Goal: Task Accomplishment & Management: Manage account settings

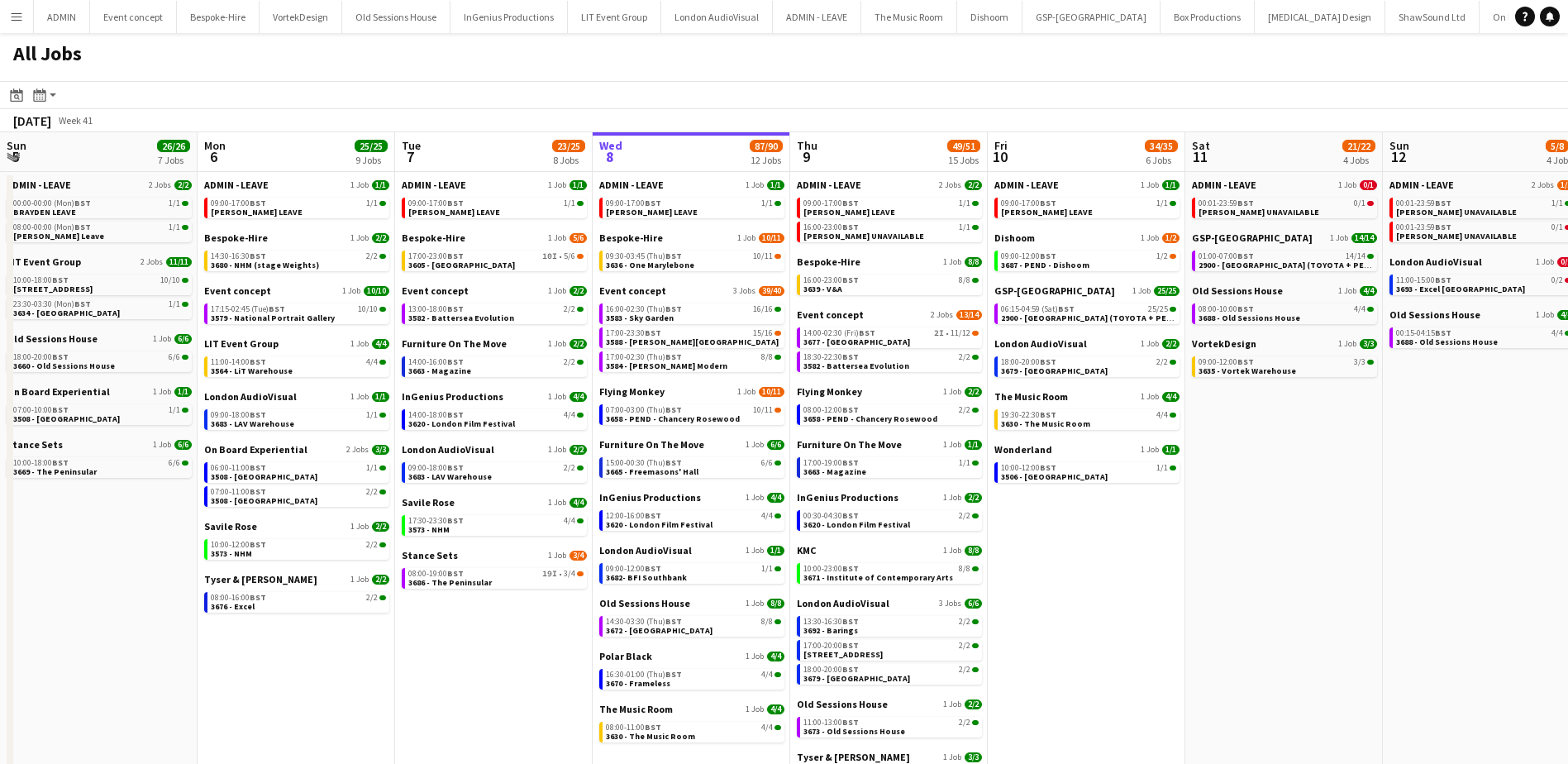
scroll to position [0, 395]
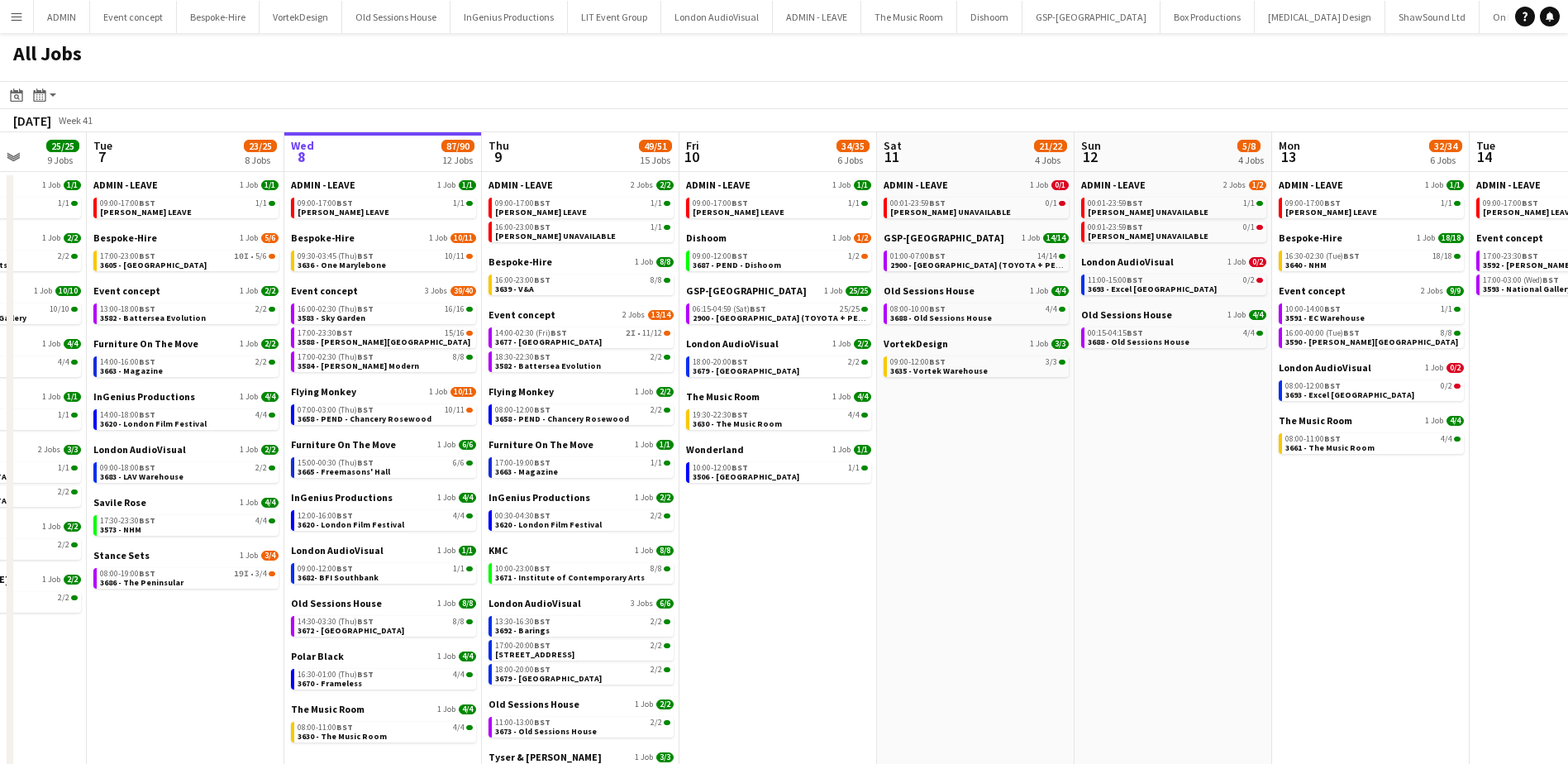
drag, startPoint x: 663, startPoint y: 625, endPoint x: 751, endPoint y: 626, distance: 88.0
click at [751, 626] on app-calendar-viewport "Sat 4 20/20 6 Jobs Sun 5 26/26 7 Jobs Mon 6 25/25 9 Jobs Tue 7 23/25 8 Jobs Wed…" at bounding box center [784, 513] width 1568 height 760
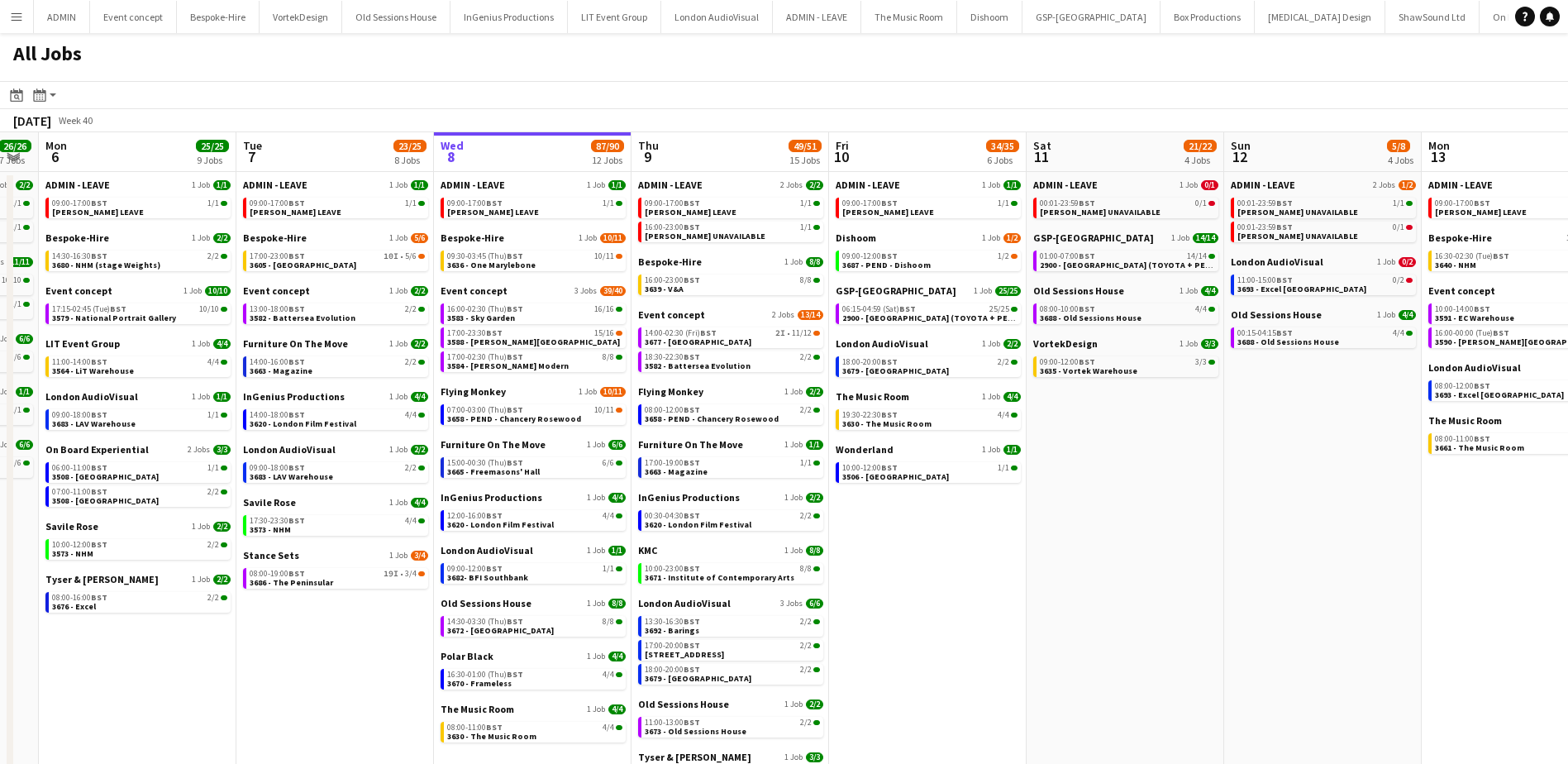
drag, startPoint x: 184, startPoint y: 644, endPoint x: 334, endPoint y: 656, distance: 150.5
click at [334, 656] on app-calendar-viewport "Sat 4 20/20 6 Jobs Sun 5 26/26 7 Jobs Mon 6 25/25 9 Jobs Tue 7 23/25 8 Jobs Wed…" at bounding box center [784, 513] width 1568 height 760
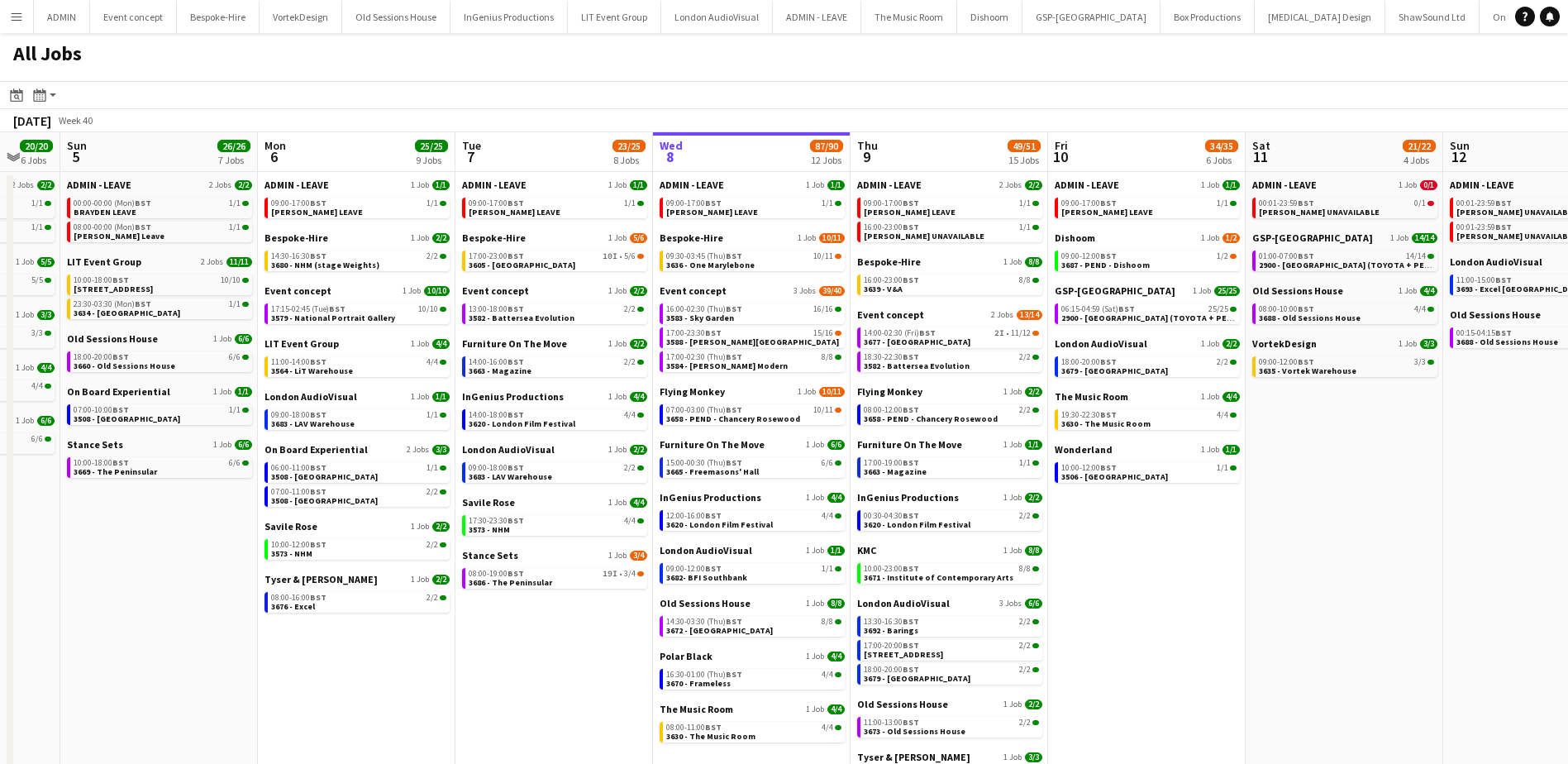
drag, startPoint x: 143, startPoint y: 654, endPoint x: 363, endPoint y: 670, distance: 220.6
click at [362, 671] on app-calendar-viewport "Fri 3 29/34 4 Jobs Sat 4 20/20 6 Jobs Sun 5 26/26 7 Jobs Mon 6 25/25 9 Jobs Tue…" at bounding box center [784, 513] width 1568 height 760
click at [175, 467] on link "10:00-18:00 BST 6/6 3669 - The Peninsular" at bounding box center [162, 466] width 175 height 19
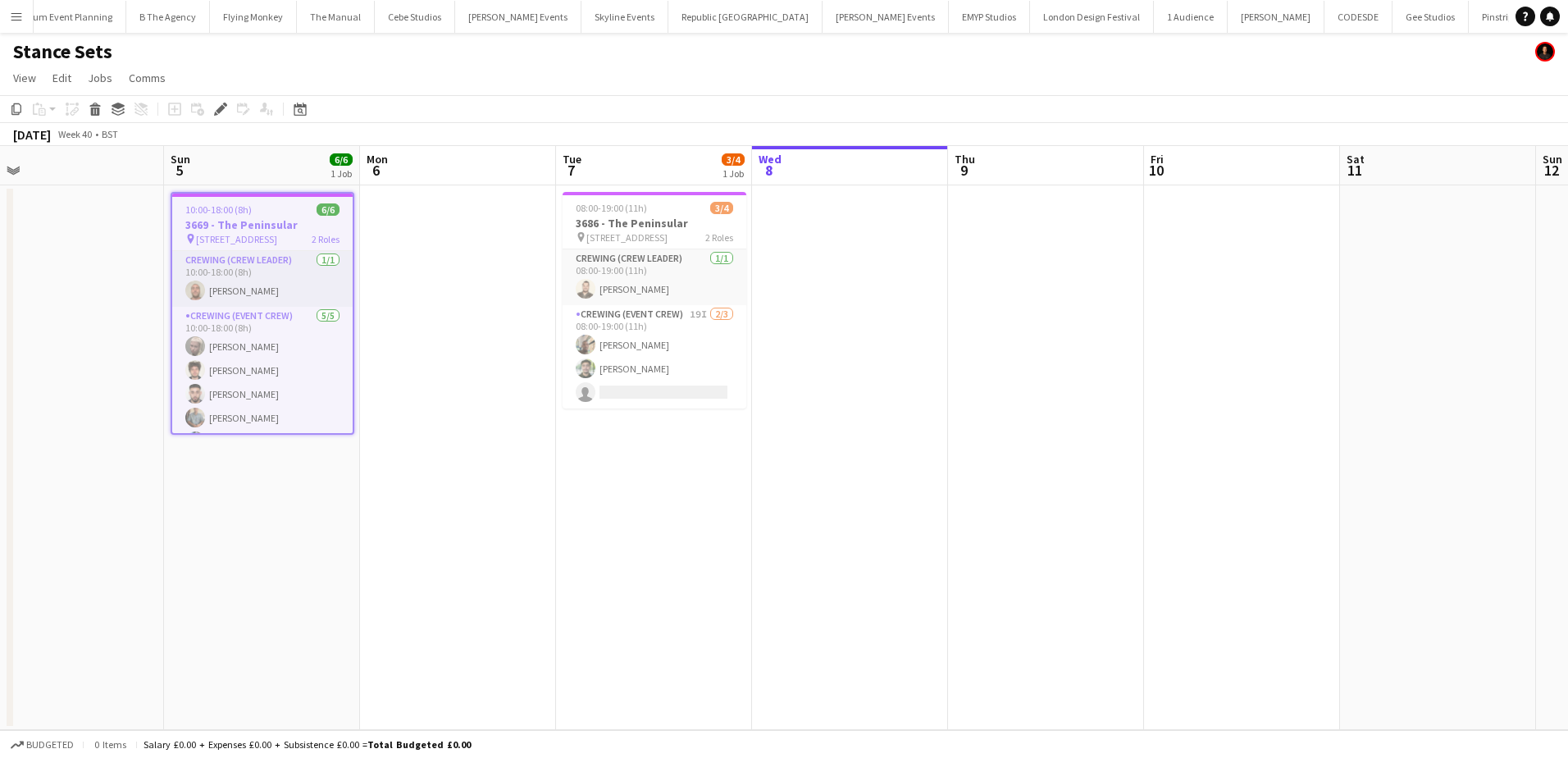
scroll to position [0, 498]
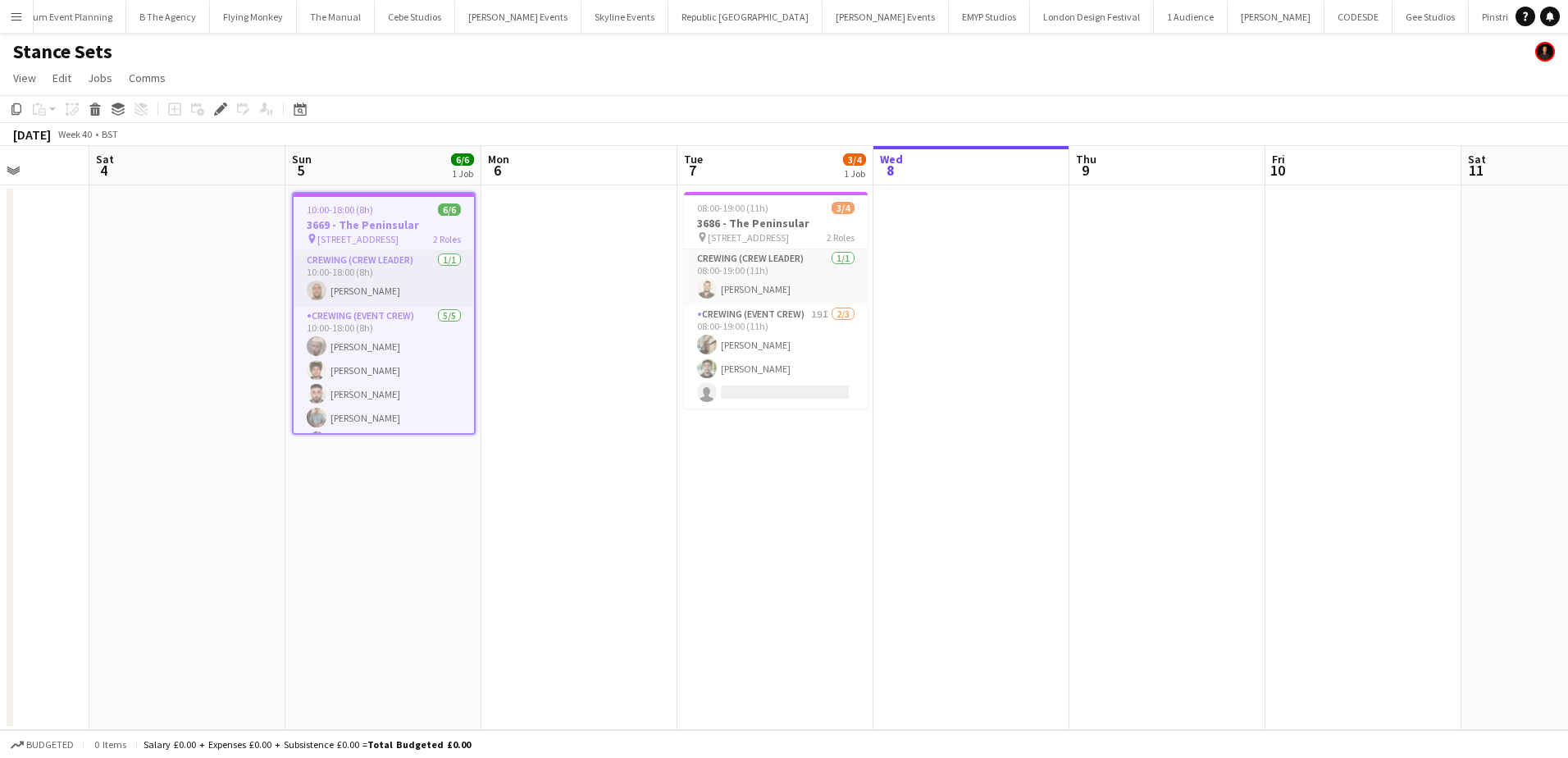
drag, startPoint x: 1055, startPoint y: 568, endPoint x: 533, endPoint y: 485, distance: 528.6
click at [533, 485] on app-calendar-viewport "Wed 1 Thu 2 Fri 3 Sat 4 Sun 5 6/6 1 Job Mon 6 Tue 7 3/4 1 Job Wed 8 Thu 9 Fri 1…" at bounding box center [784, 438] width 1568 height 584
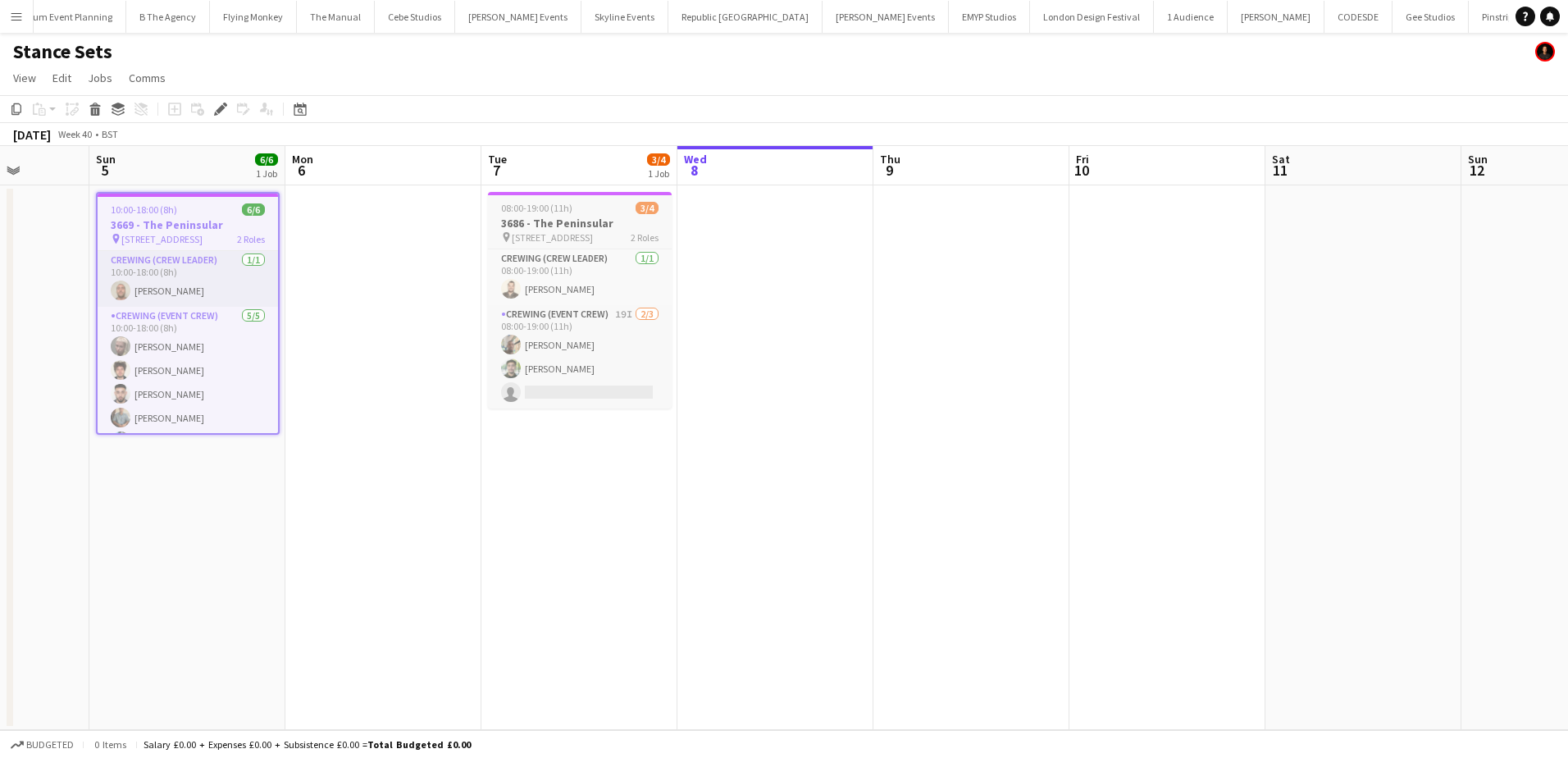
click at [559, 219] on h3 "3686 - The Peninsular" at bounding box center [579, 223] width 184 height 15
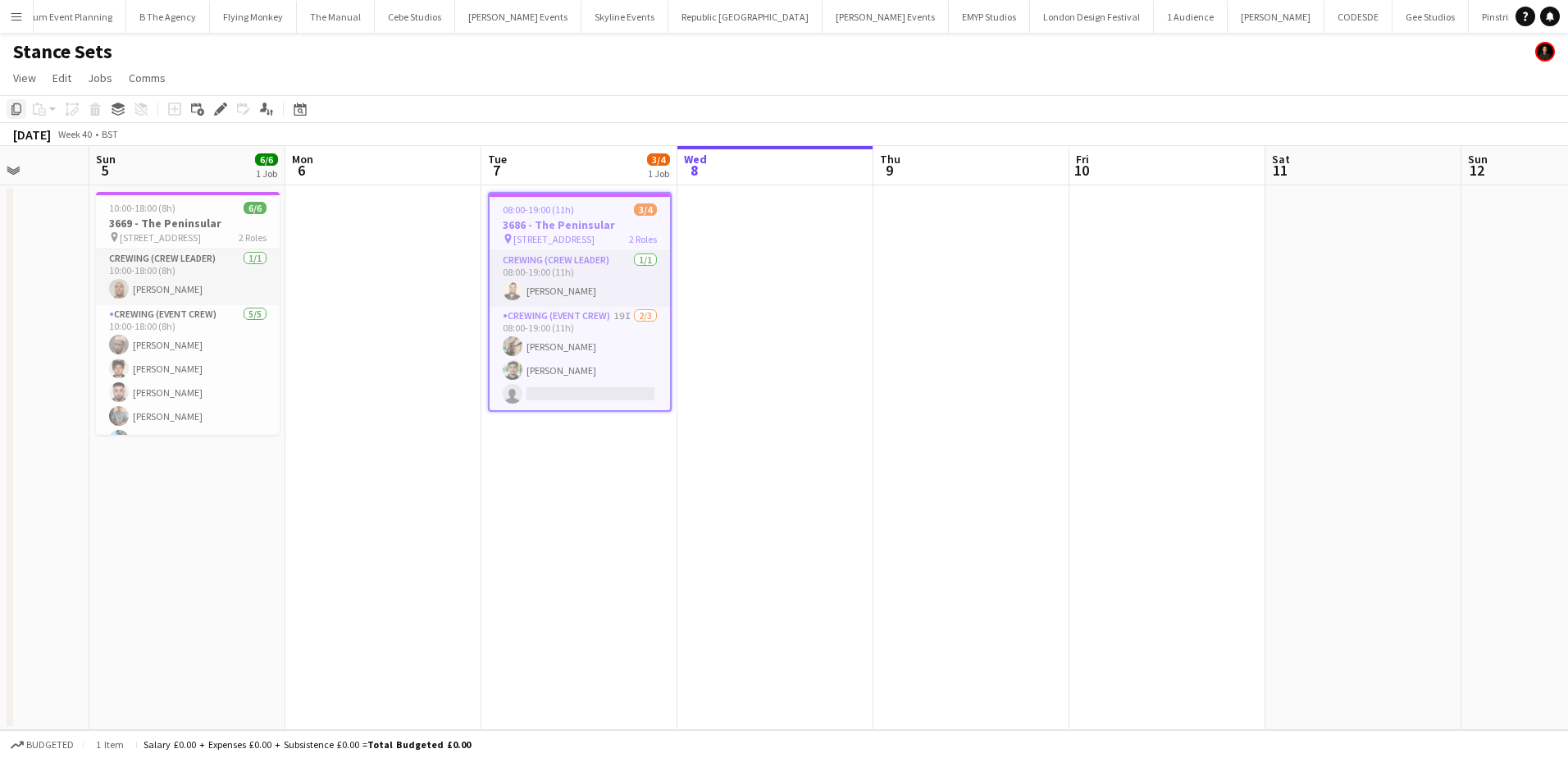
click at [13, 107] on icon "Copy" at bounding box center [16, 109] width 13 height 13
click at [971, 257] on app-date-cell at bounding box center [972, 457] width 196 height 545
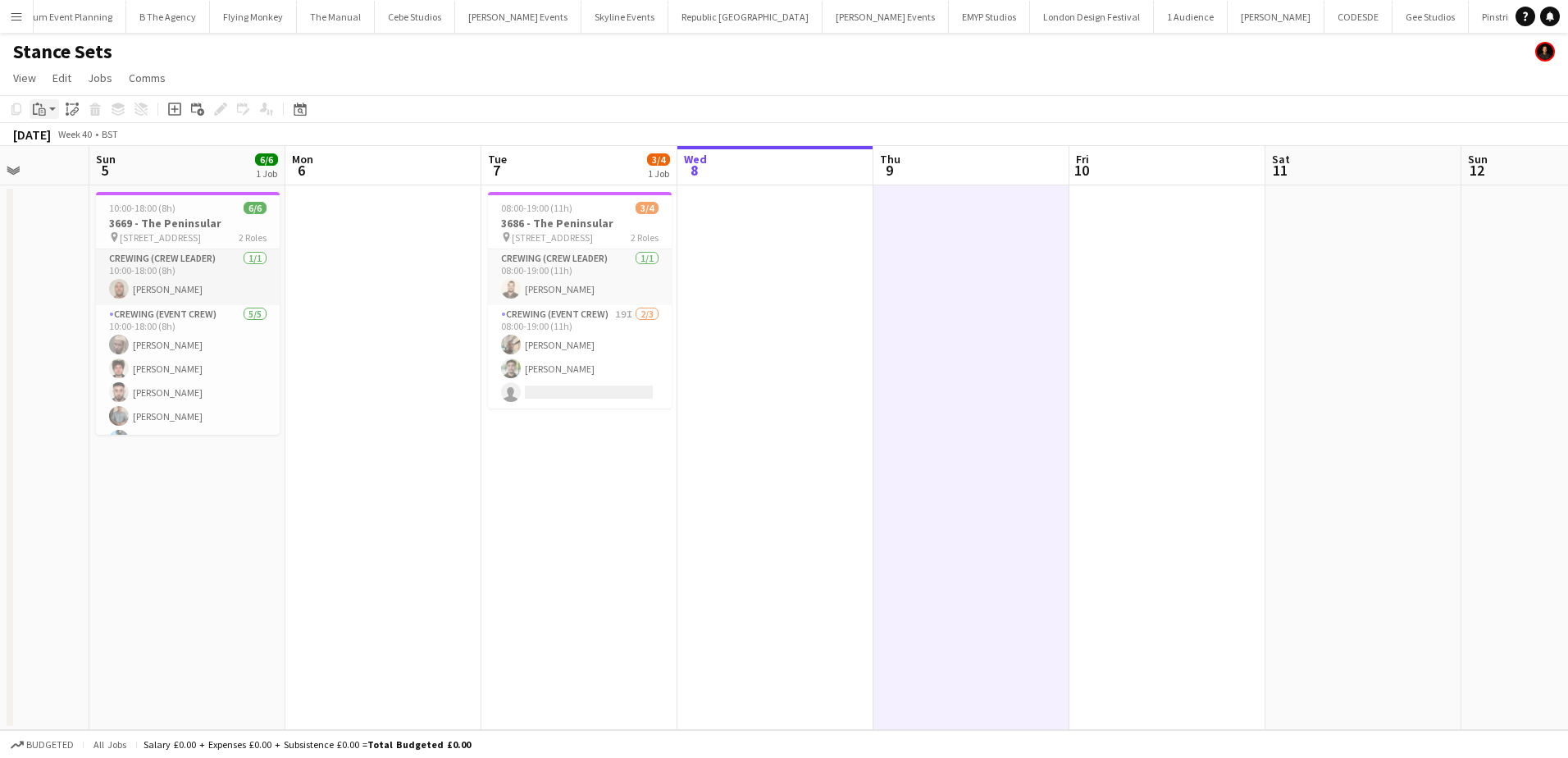
click at [45, 113] on icon at bounding box center [43, 112] width 7 height 7
click at [53, 140] on link "Paste Ctrl+V" at bounding box center [121, 141] width 154 height 15
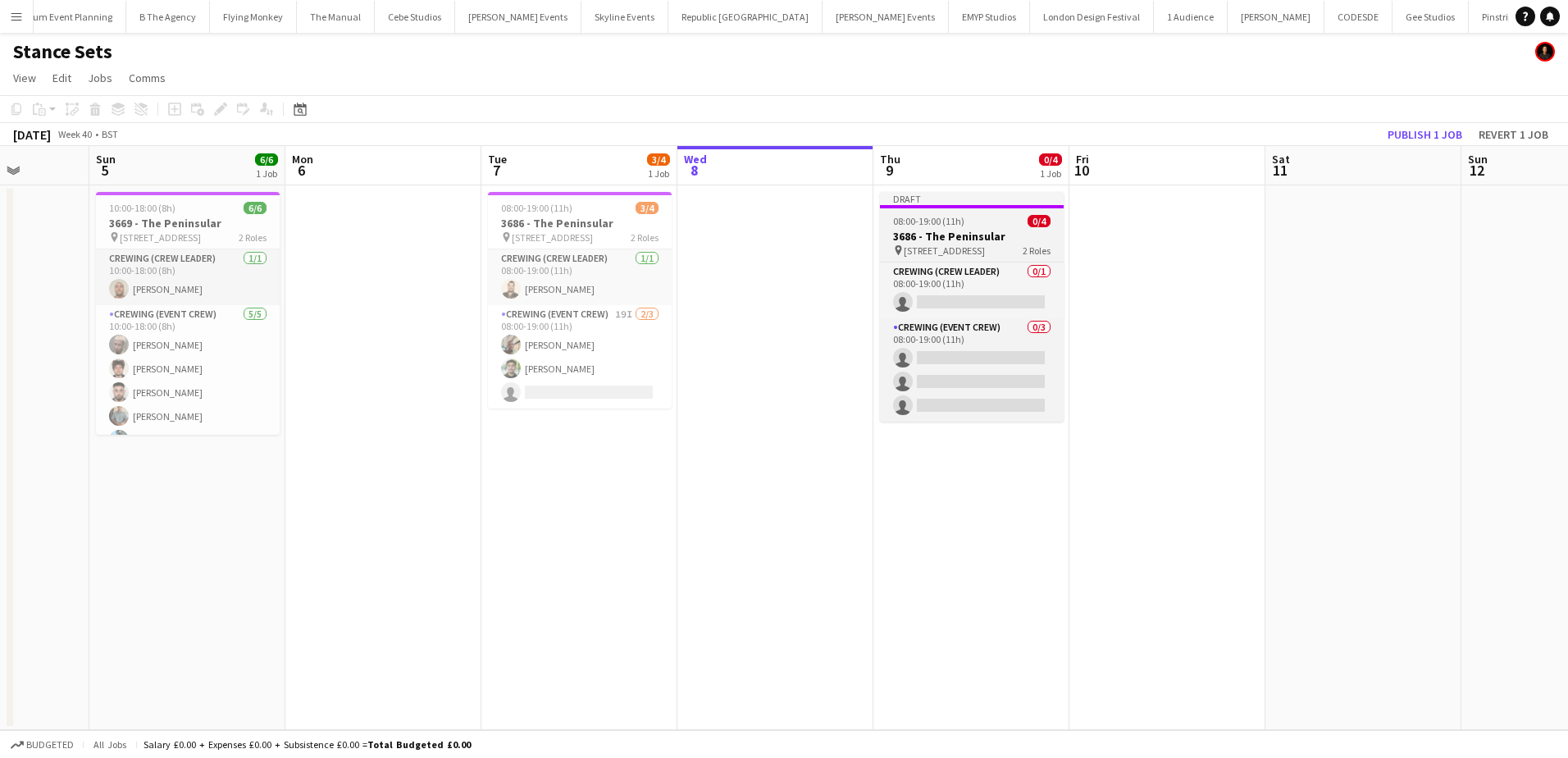
drag, startPoint x: 960, startPoint y: 227, endPoint x: 947, endPoint y: 222, distance: 13.9
click at [960, 227] on span "08:00-19:00 (11h)" at bounding box center [928, 221] width 72 height 13
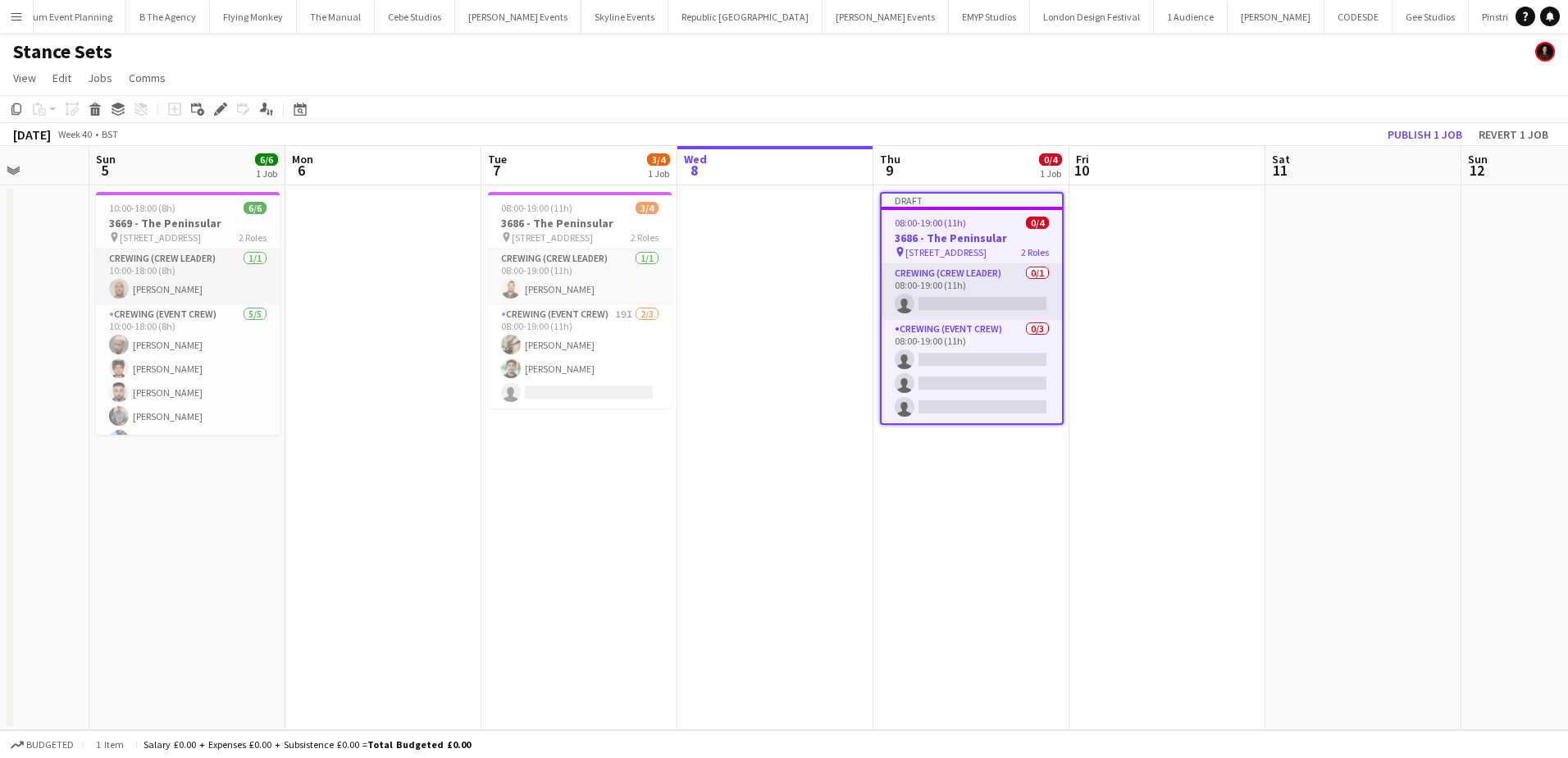
click at [922, 216] on app-job-card "Draft 08:00-19:00 (11h) 0/4 3686 - The Peninsular pin The Peninsular, 8/F, The …" at bounding box center [972, 308] width 184 height 233
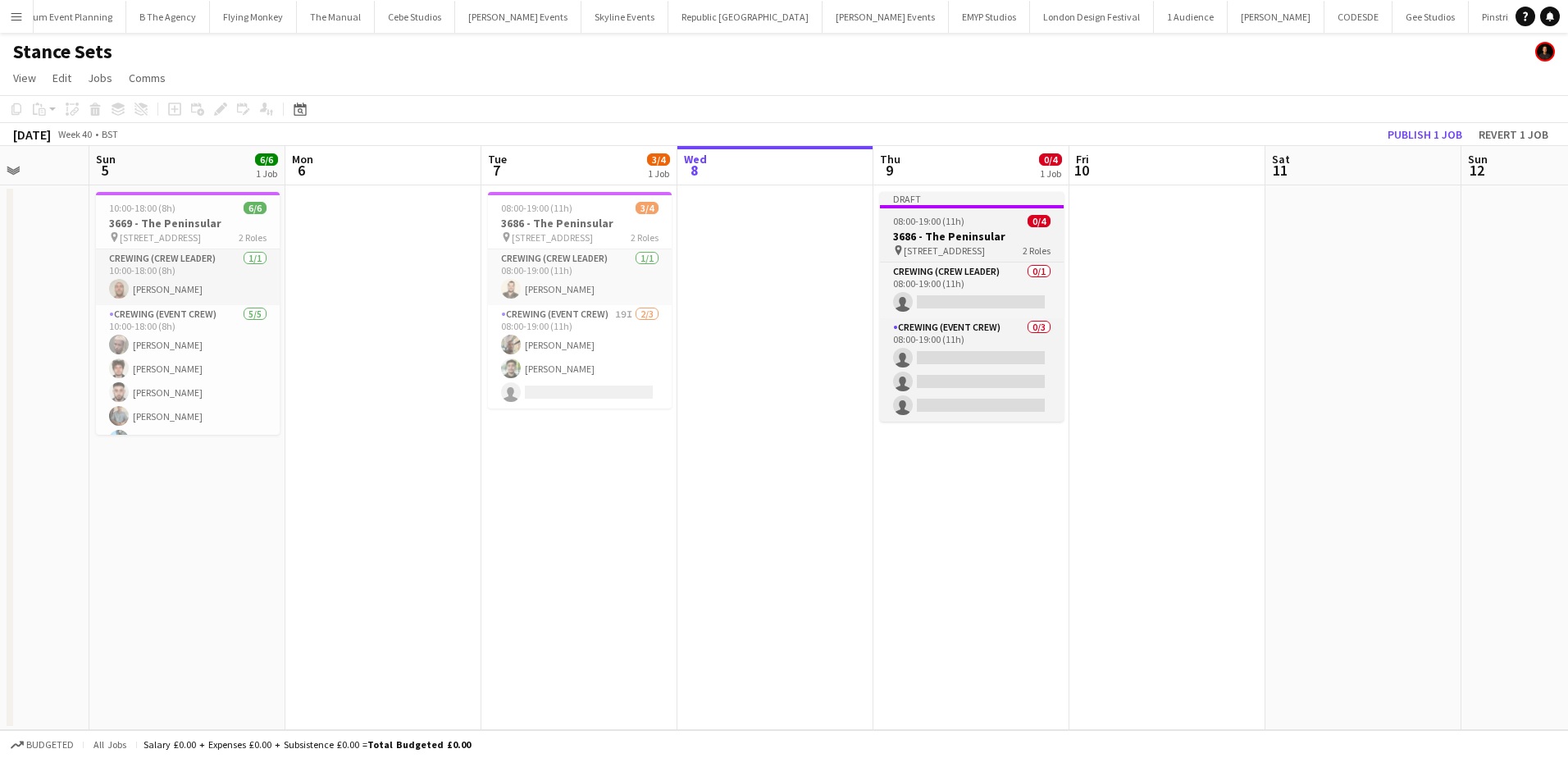
click at [920, 223] on span "08:00-19:00 (11h)" at bounding box center [928, 221] width 72 height 13
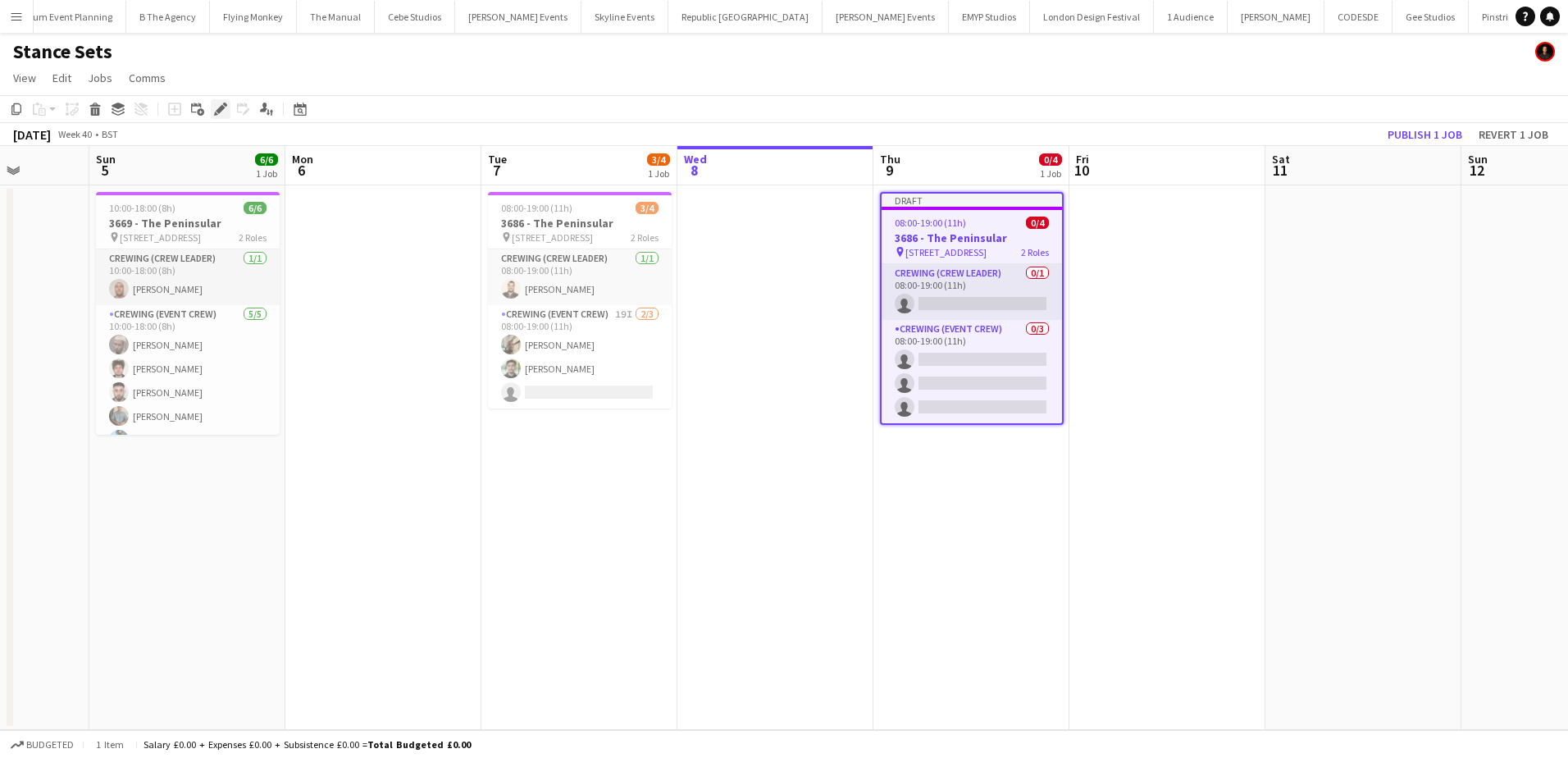
click at [224, 111] on icon "Edit" at bounding box center [220, 109] width 13 height 13
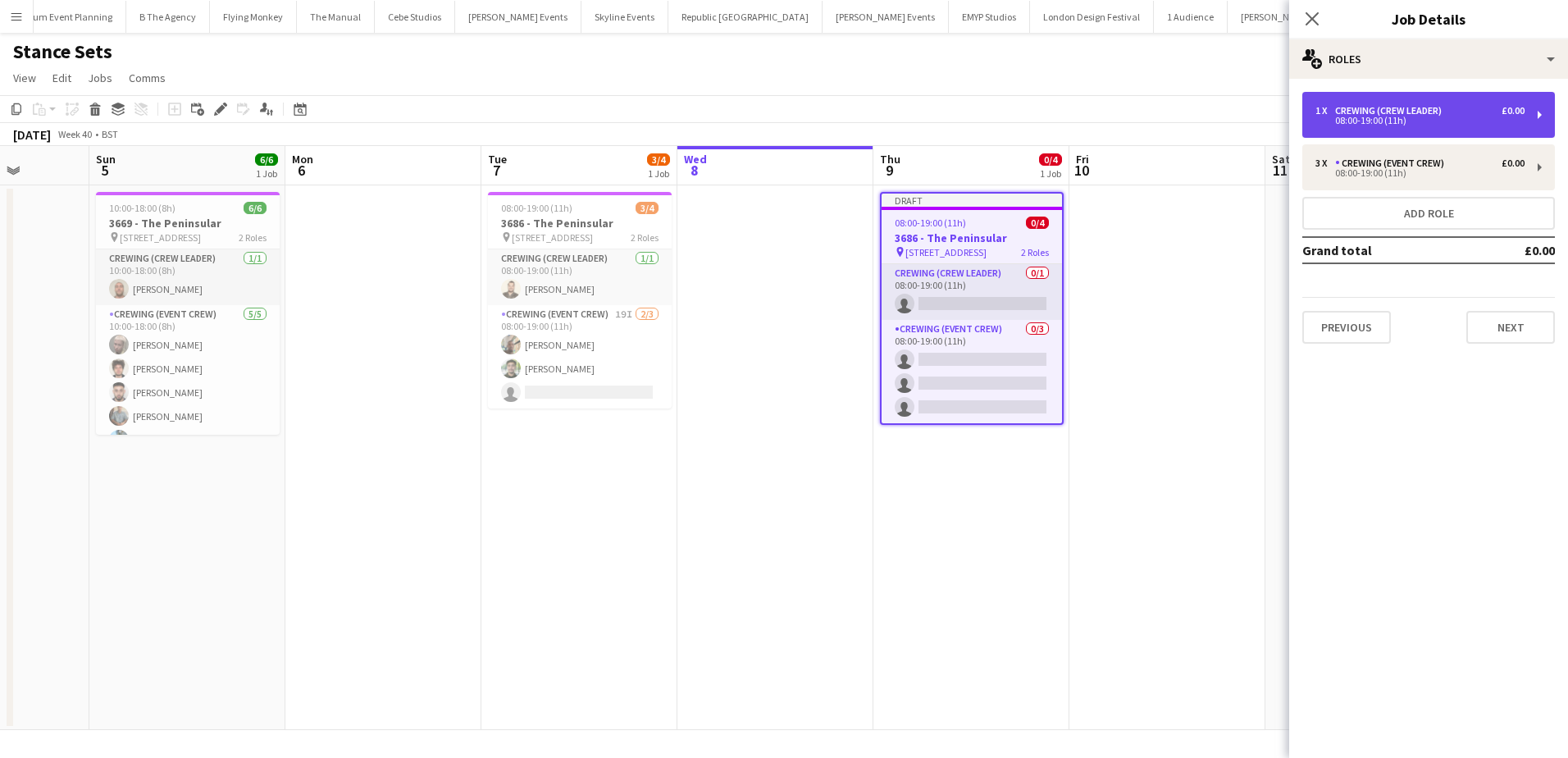
click at [1400, 127] on div "1 x Crewing (Crew Leader) £0.00 08:00-19:00 (11h)" at bounding box center [1428, 114] width 253 height 46
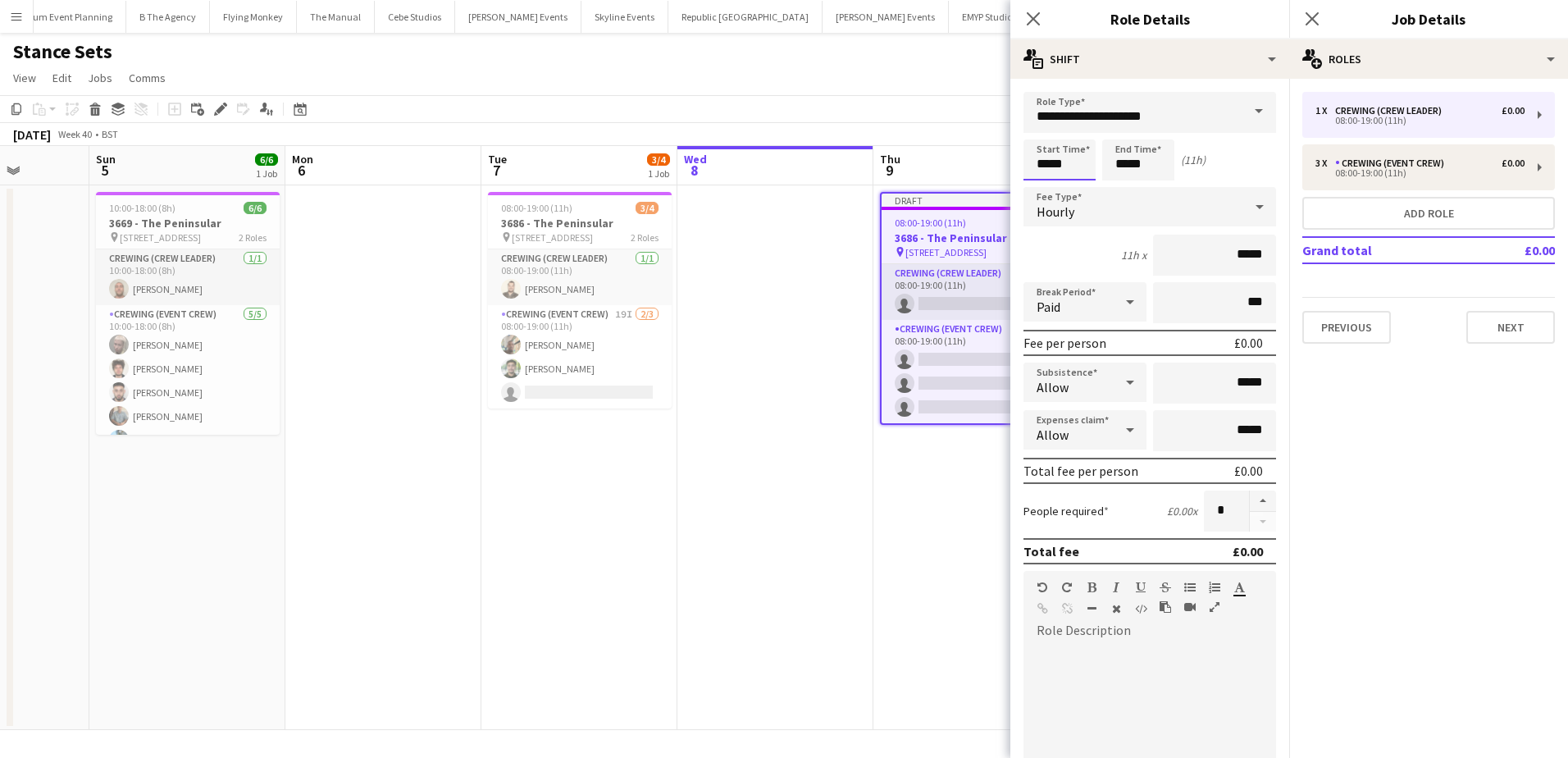
click at [1044, 166] on input "*****" at bounding box center [1060, 160] width 73 height 41
type input "*****"
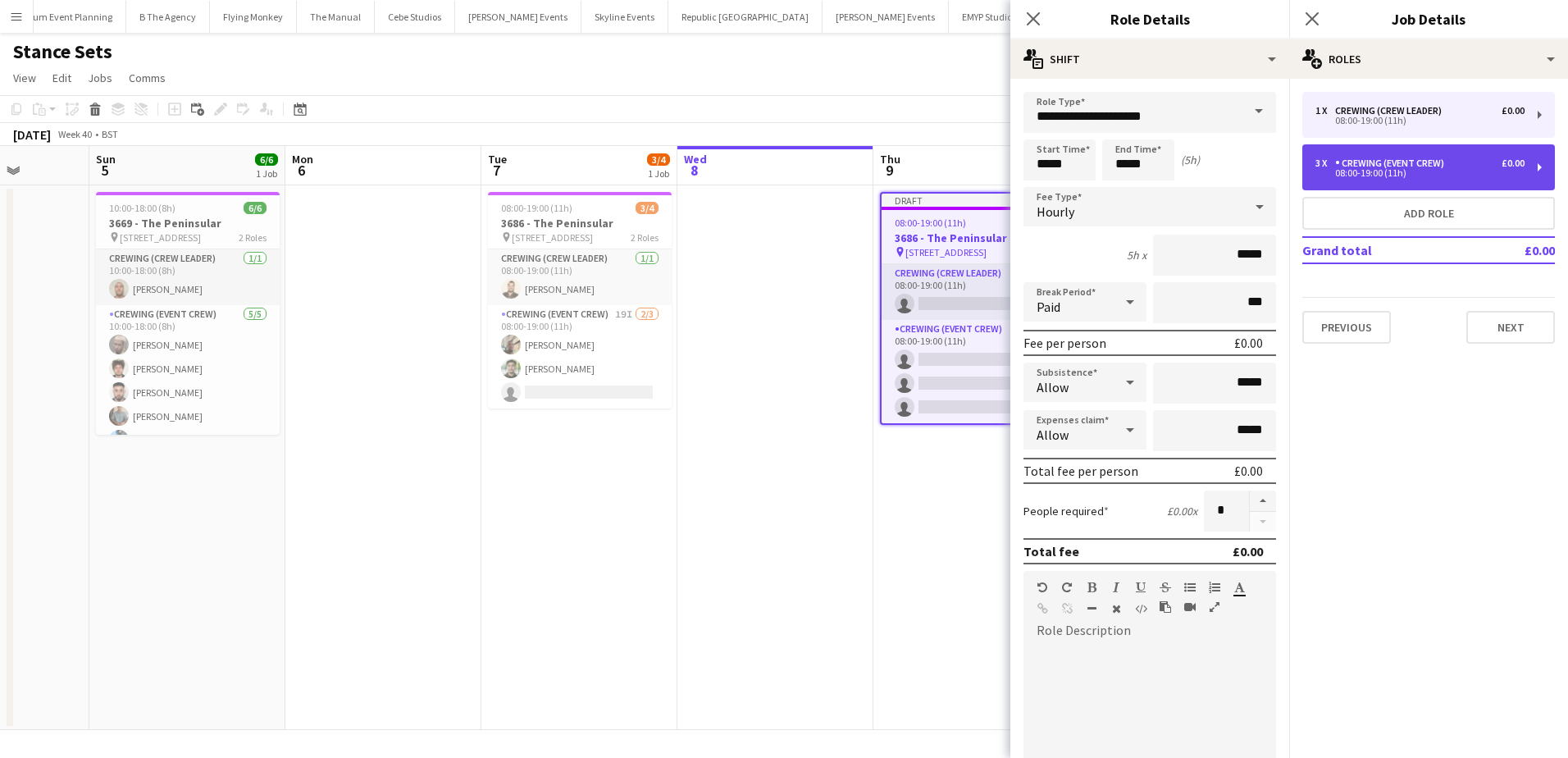
click at [1378, 177] on div "08:00-19:00 (11h)" at bounding box center [1419, 172] width 209 height 8
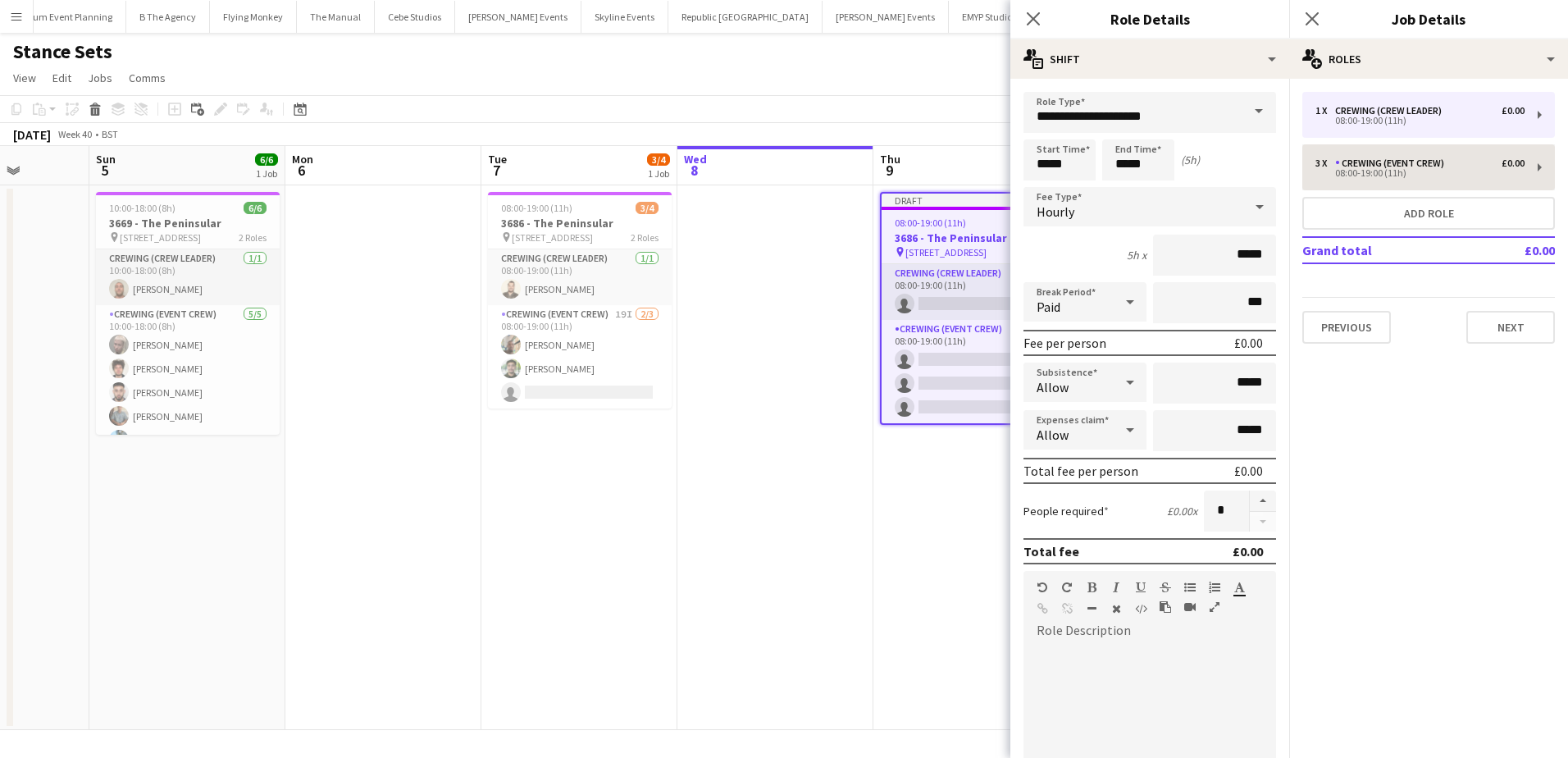
type input "**********"
type input "*****"
type input "*"
click at [1057, 168] on input "*****" at bounding box center [1060, 160] width 73 height 41
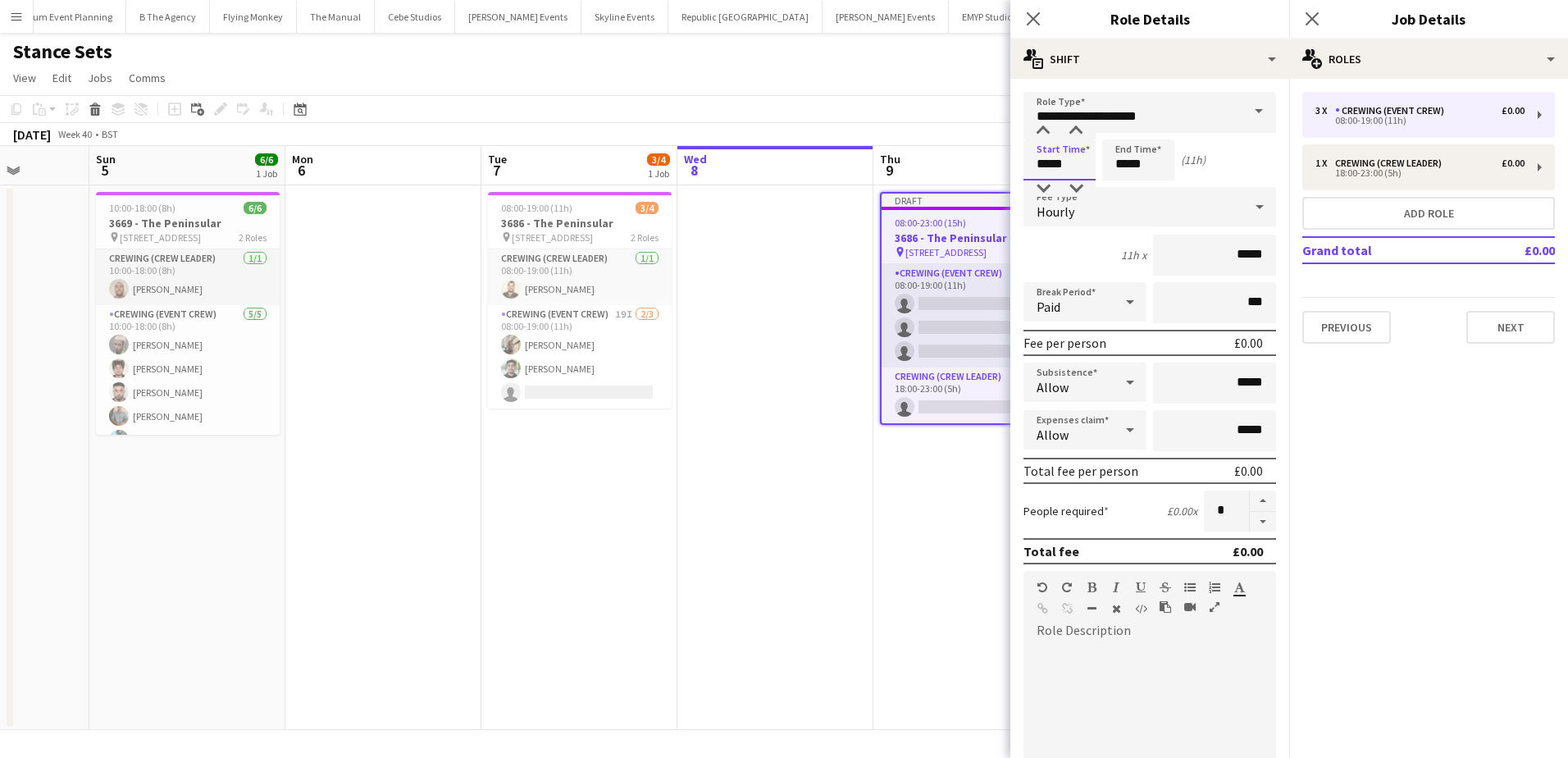
click at [1057, 168] on input "*****" at bounding box center [1060, 160] width 73 height 41
type input "*****"
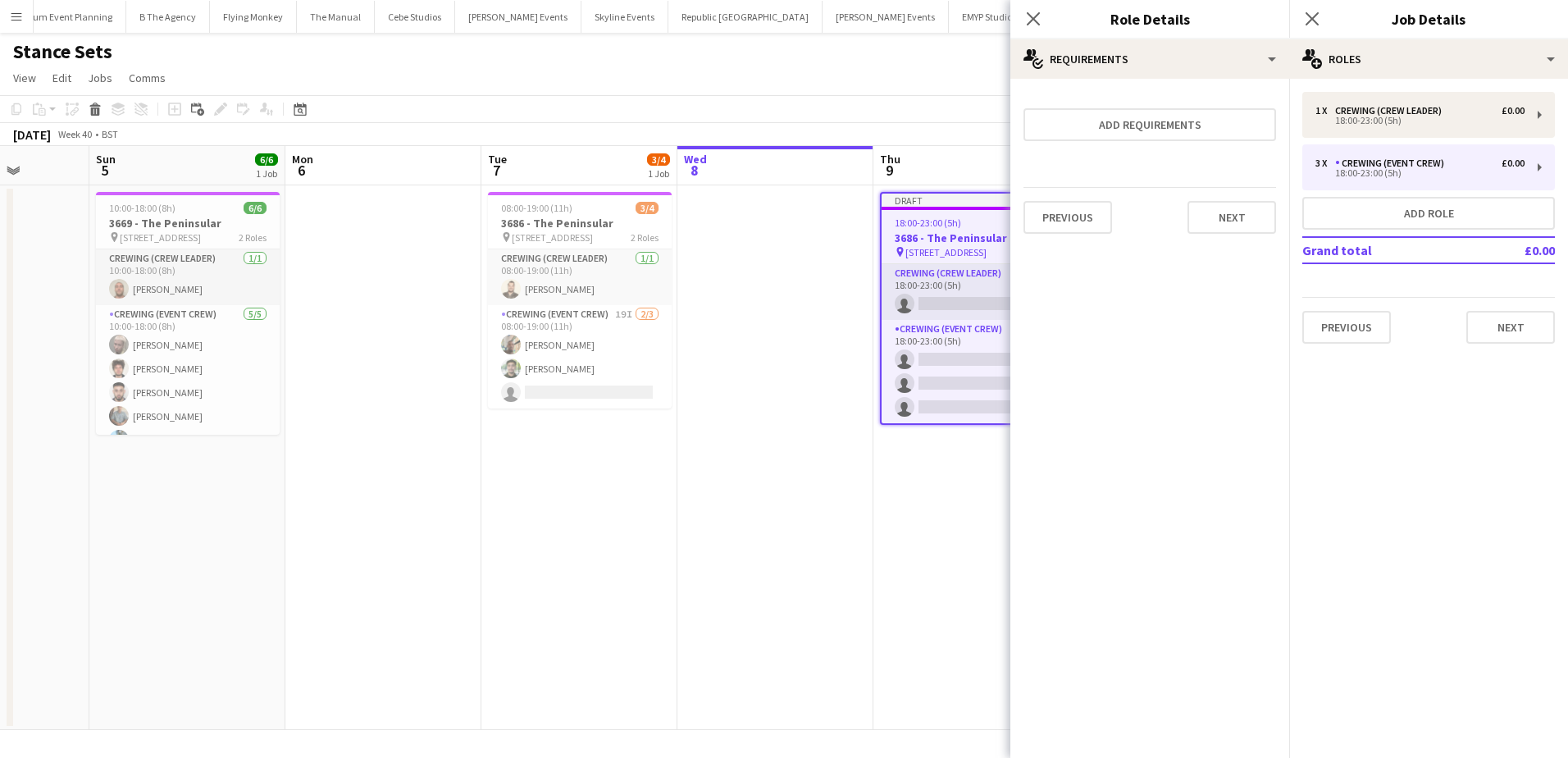
click at [779, 530] on app-date-cell at bounding box center [775, 457] width 196 height 545
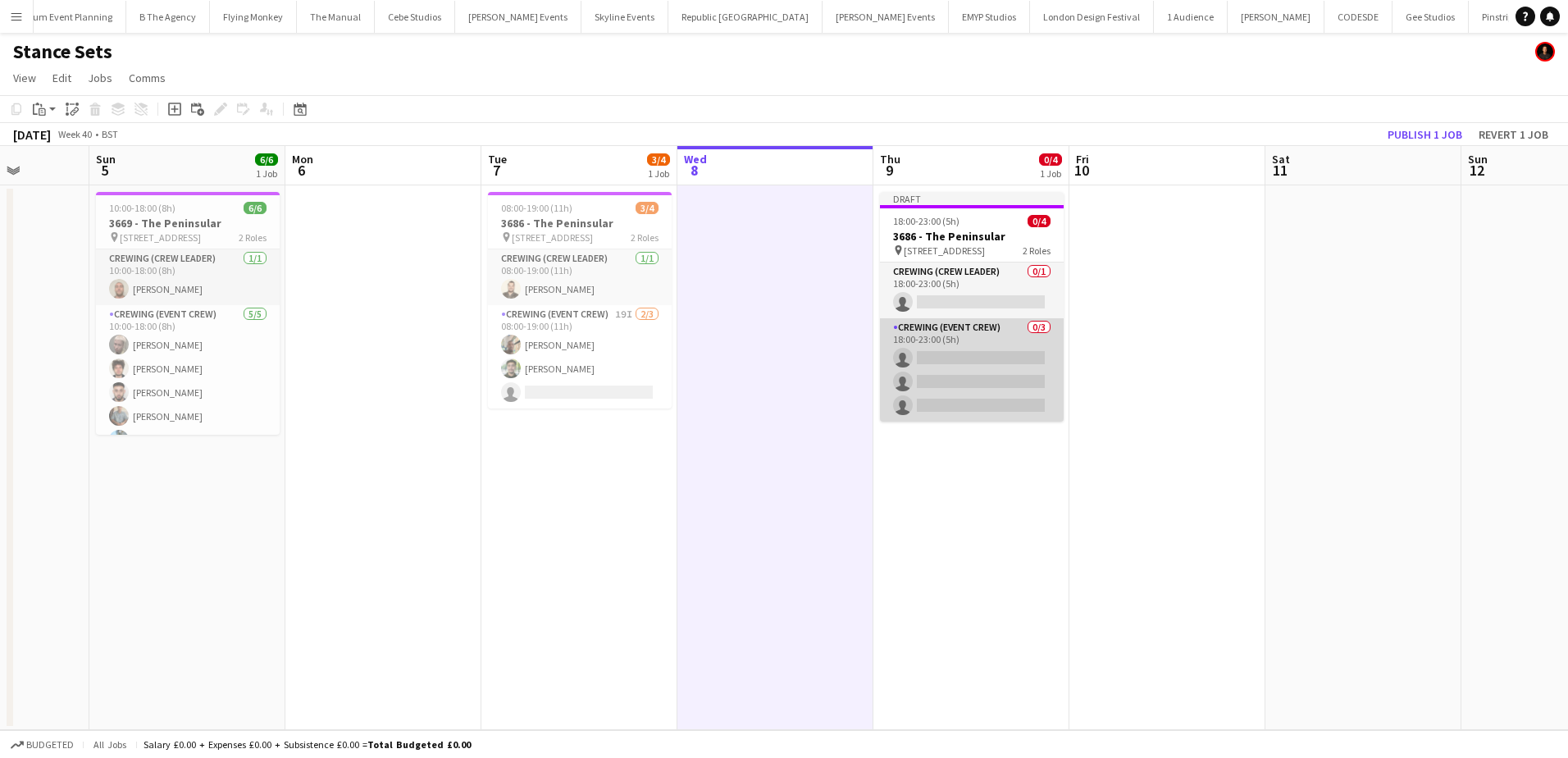
click at [956, 410] on app-card-role "Crewing (Event Crew) 0/3 18:00-23:00 (5h) single-neutral-actions single-neutral…" at bounding box center [972, 370] width 184 height 103
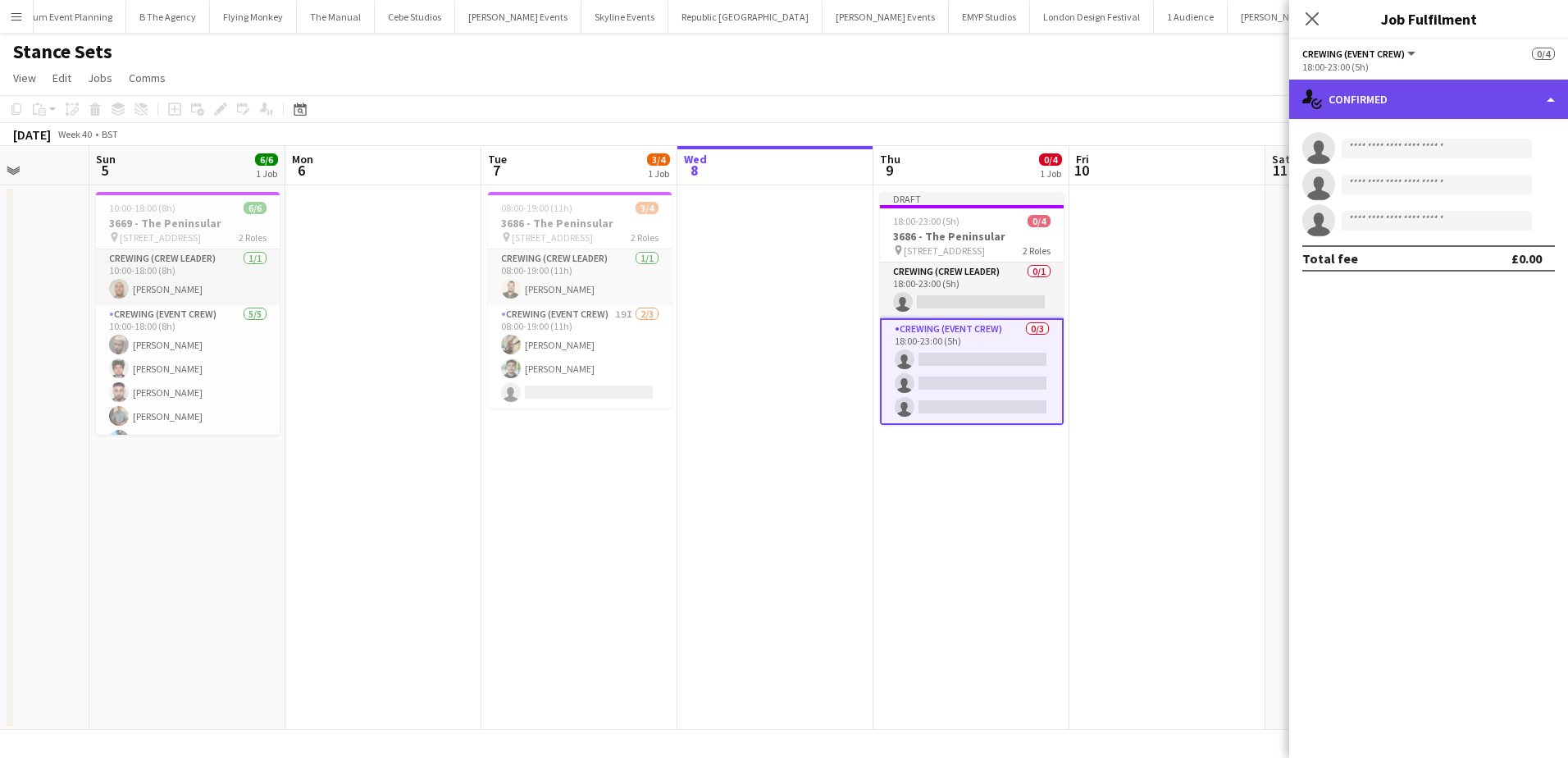
click at [1447, 101] on div "single-neutral-actions-check-2 Confirmed" at bounding box center [1428, 99] width 279 height 39
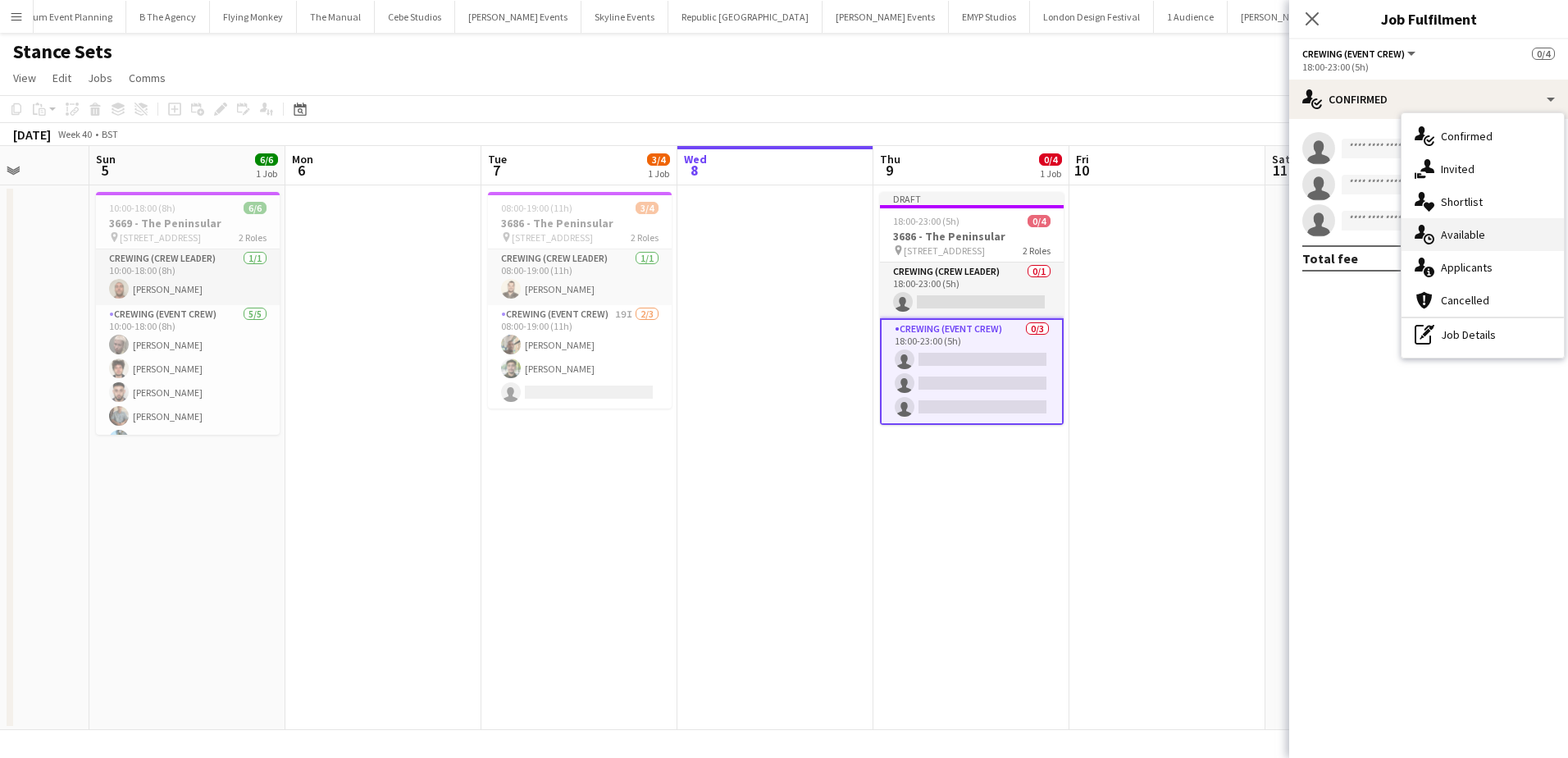
click at [1474, 238] on span "Available" at bounding box center [1463, 235] width 44 height 15
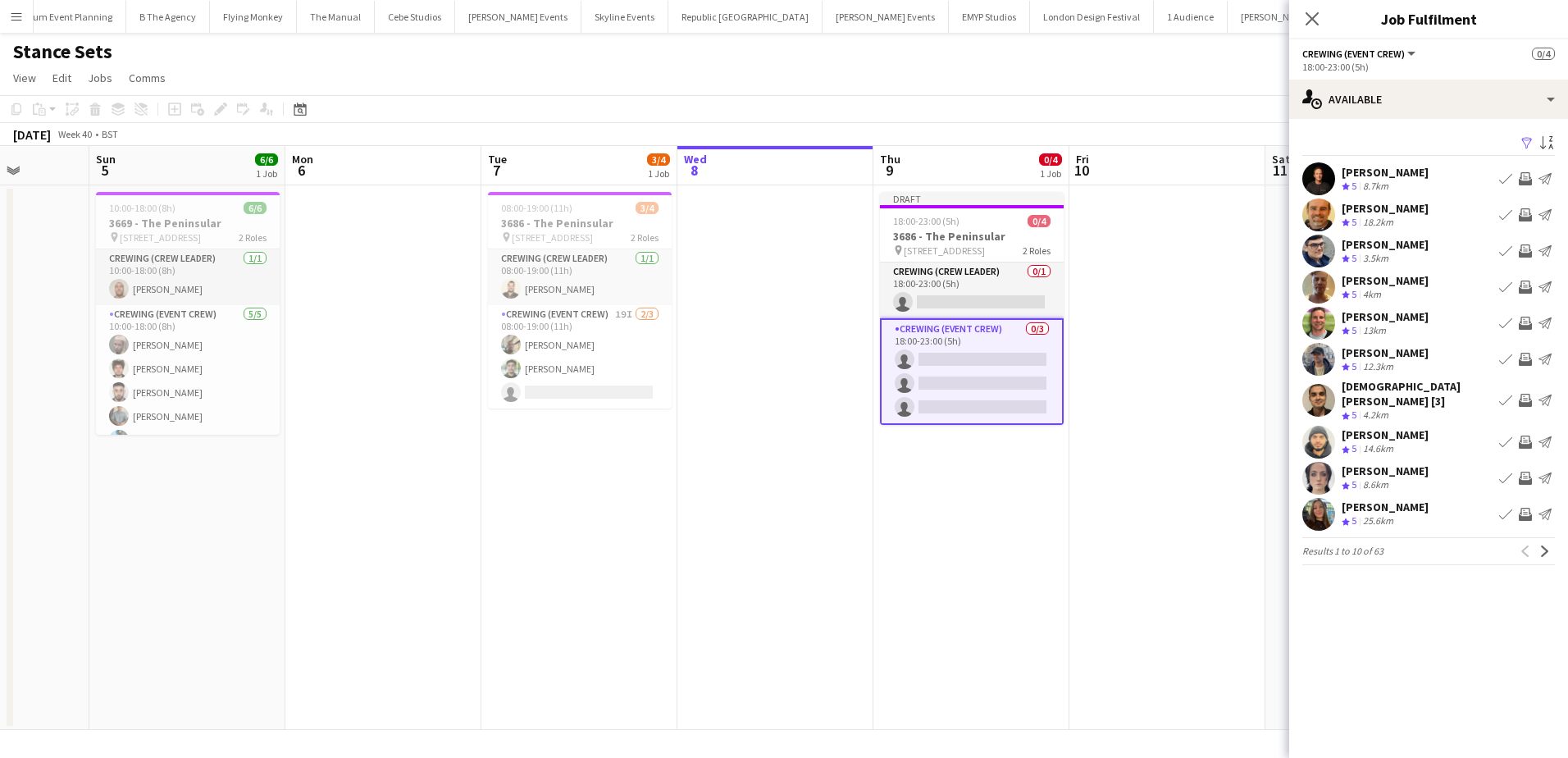
click at [1524, 360] on app-icon "Invite crew" at bounding box center [1525, 359] width 13 height 13
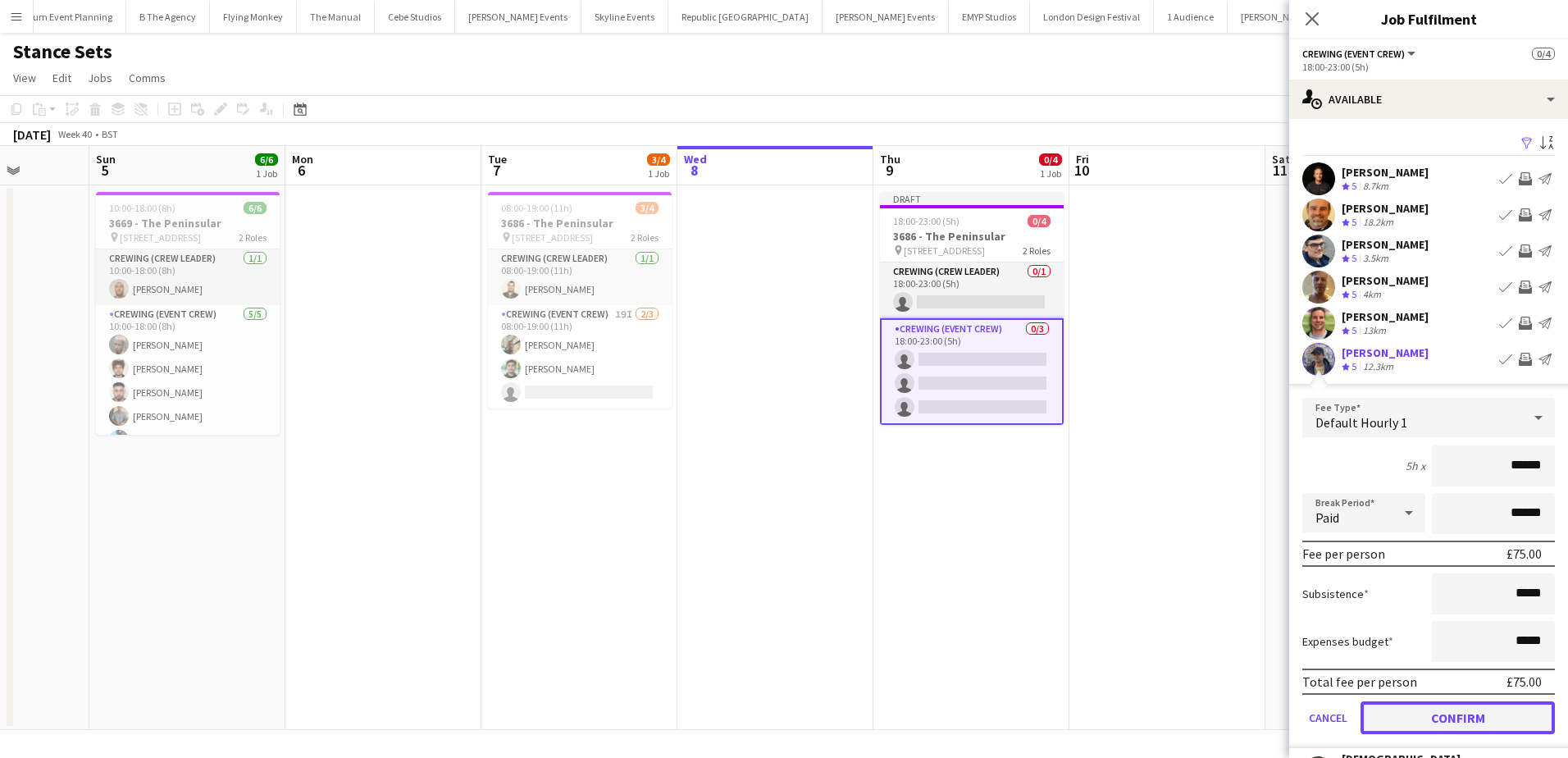
click at [1457, 723] on button "Confirm" at bounding box center [1457, 718] width 194 height 33
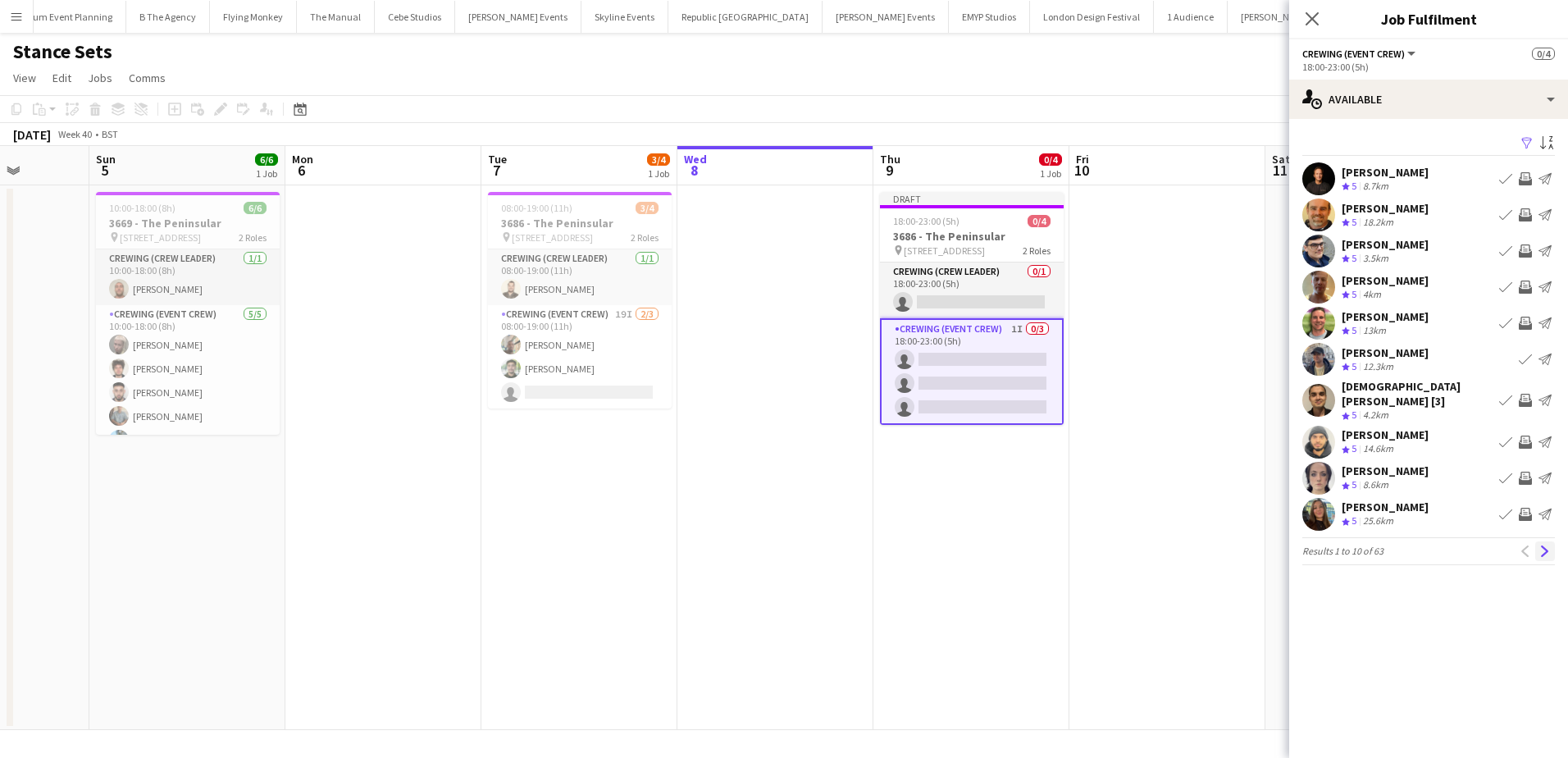
click at [1544, 546] on app-icon "Next" at bounding box center [1544, 551] width 12 height 12
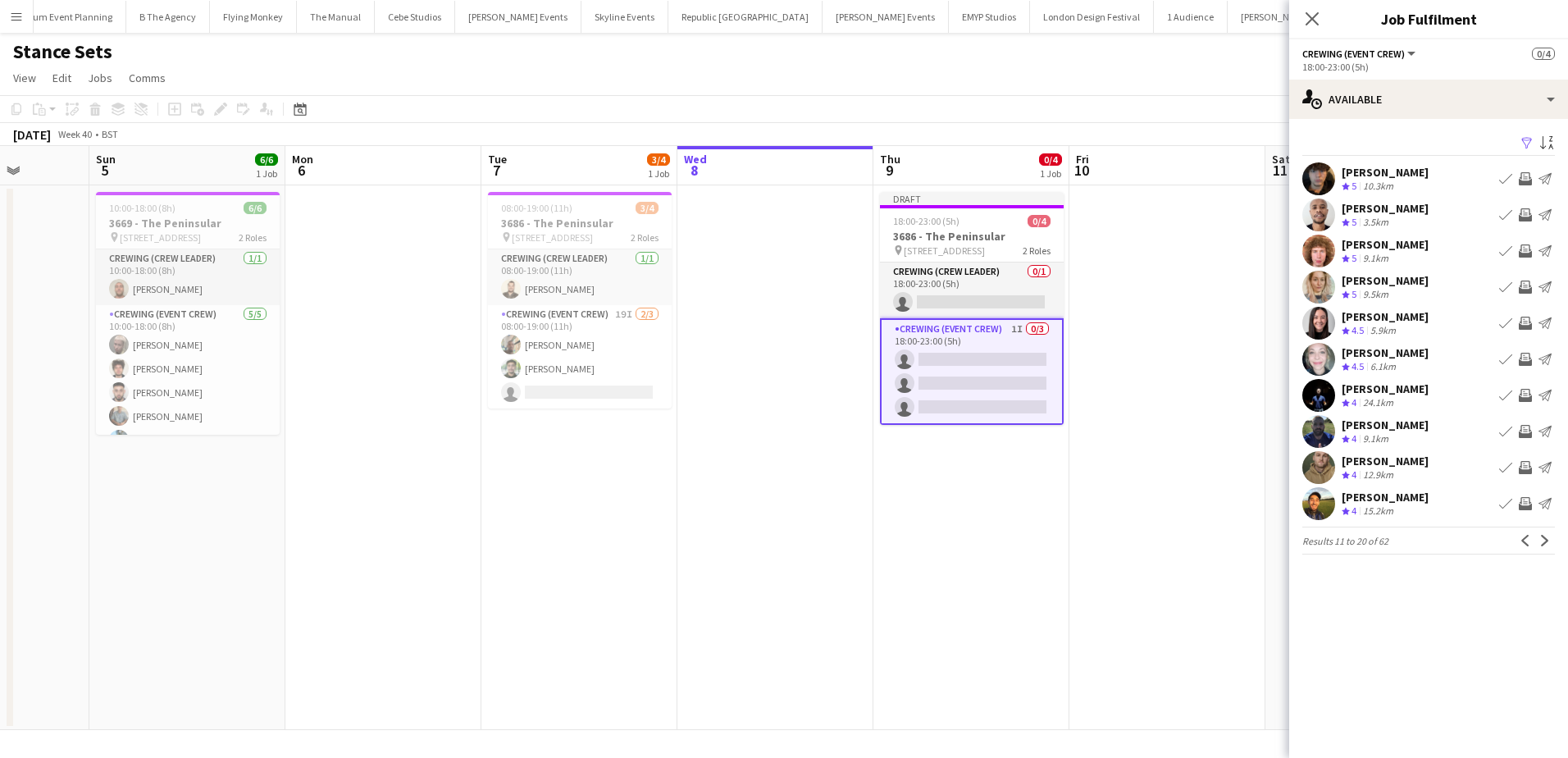
click at [1522, 250] on app-icon "Invite crew" at bounding box center [1525, 251] width 13 height 13
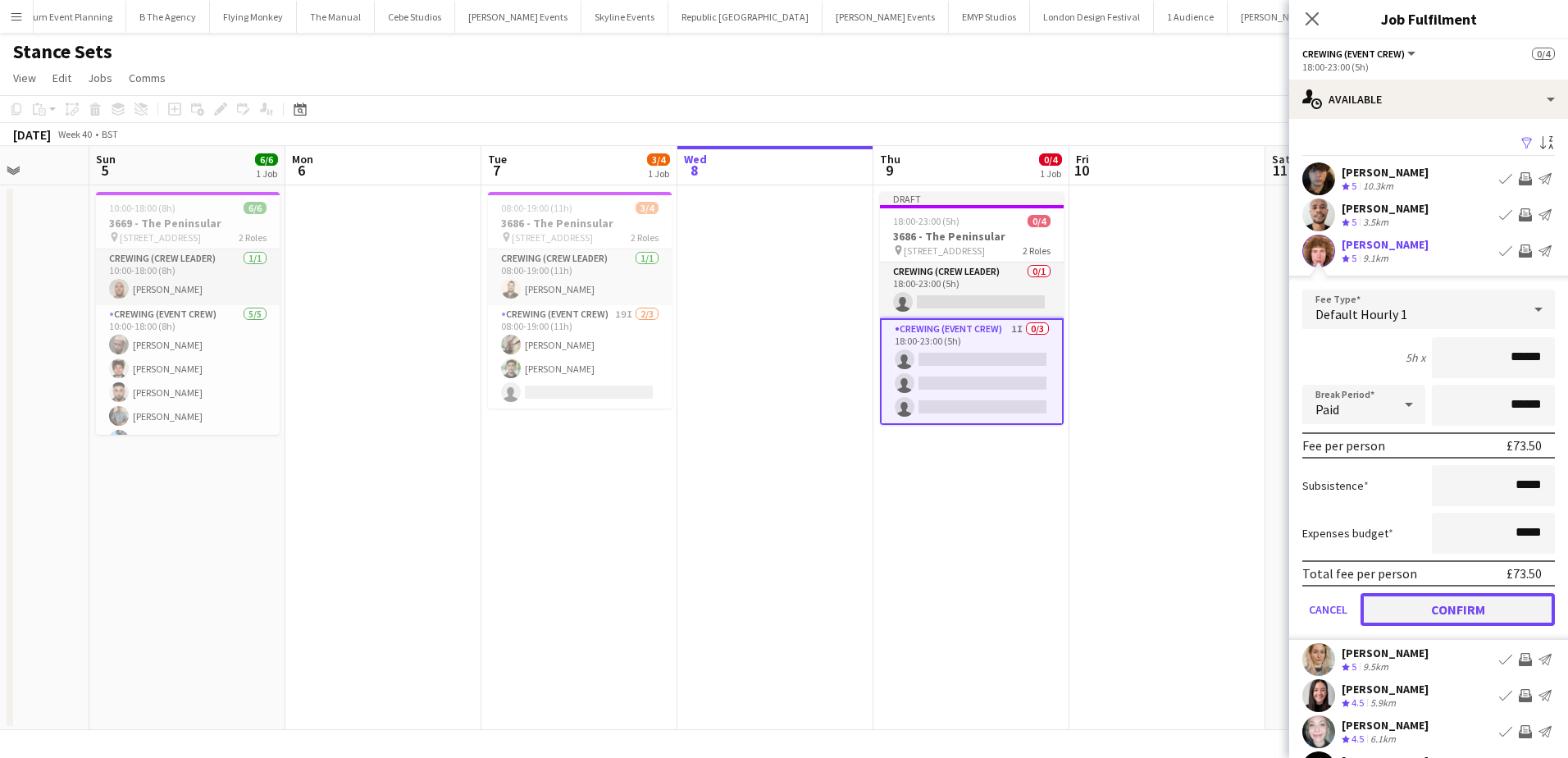
click at [1496, 617] on button "Confirm" at bounding box center [1457, 609] width 194 height 33
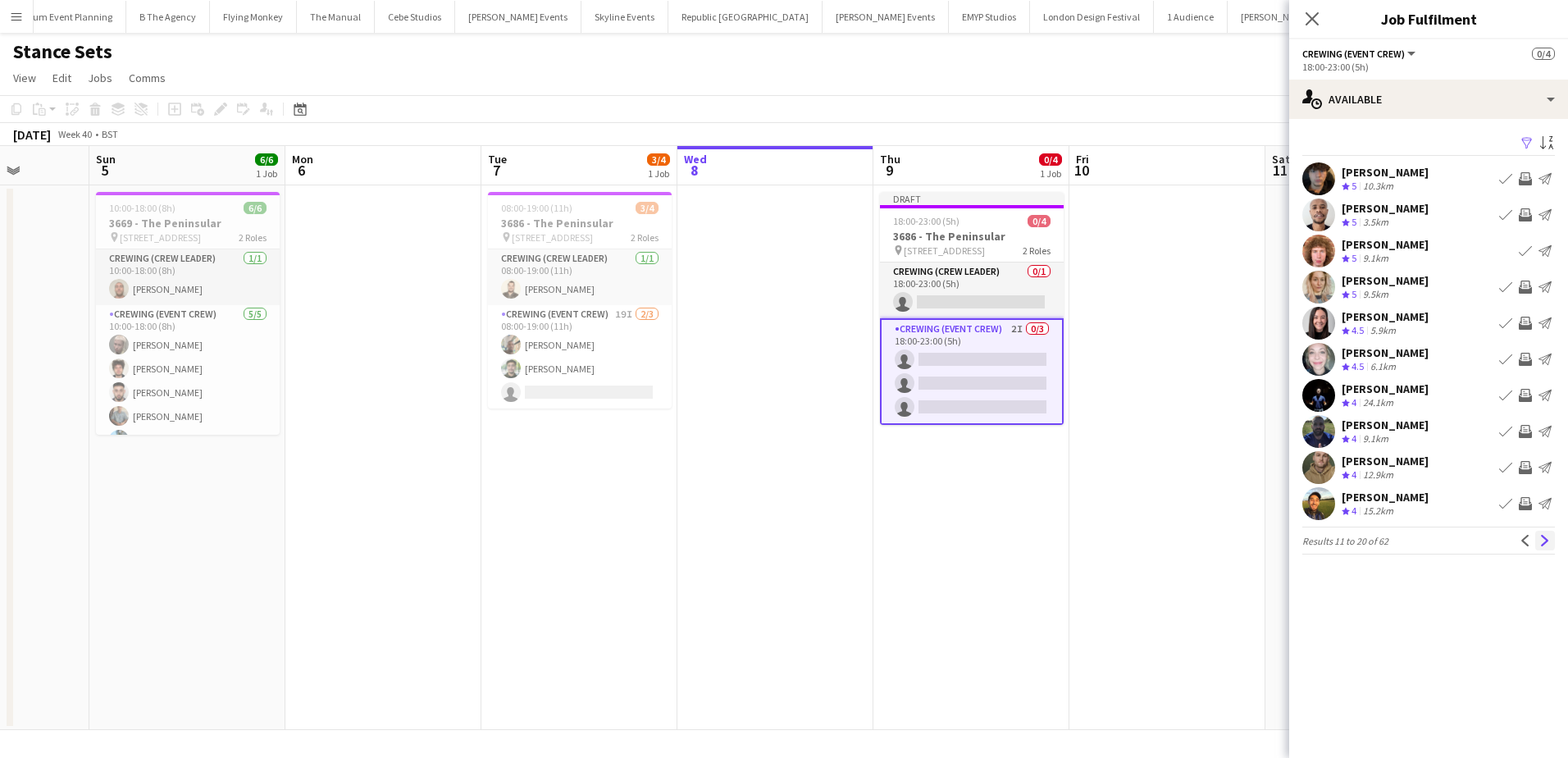
click at [1548, 542] on app-icon "Next" at bounding box center [1544, 540] width 12 height 12
click at [1524, 394] on app-icon "Invite crew" at bounding box center [1525, 395] width 13 height 13
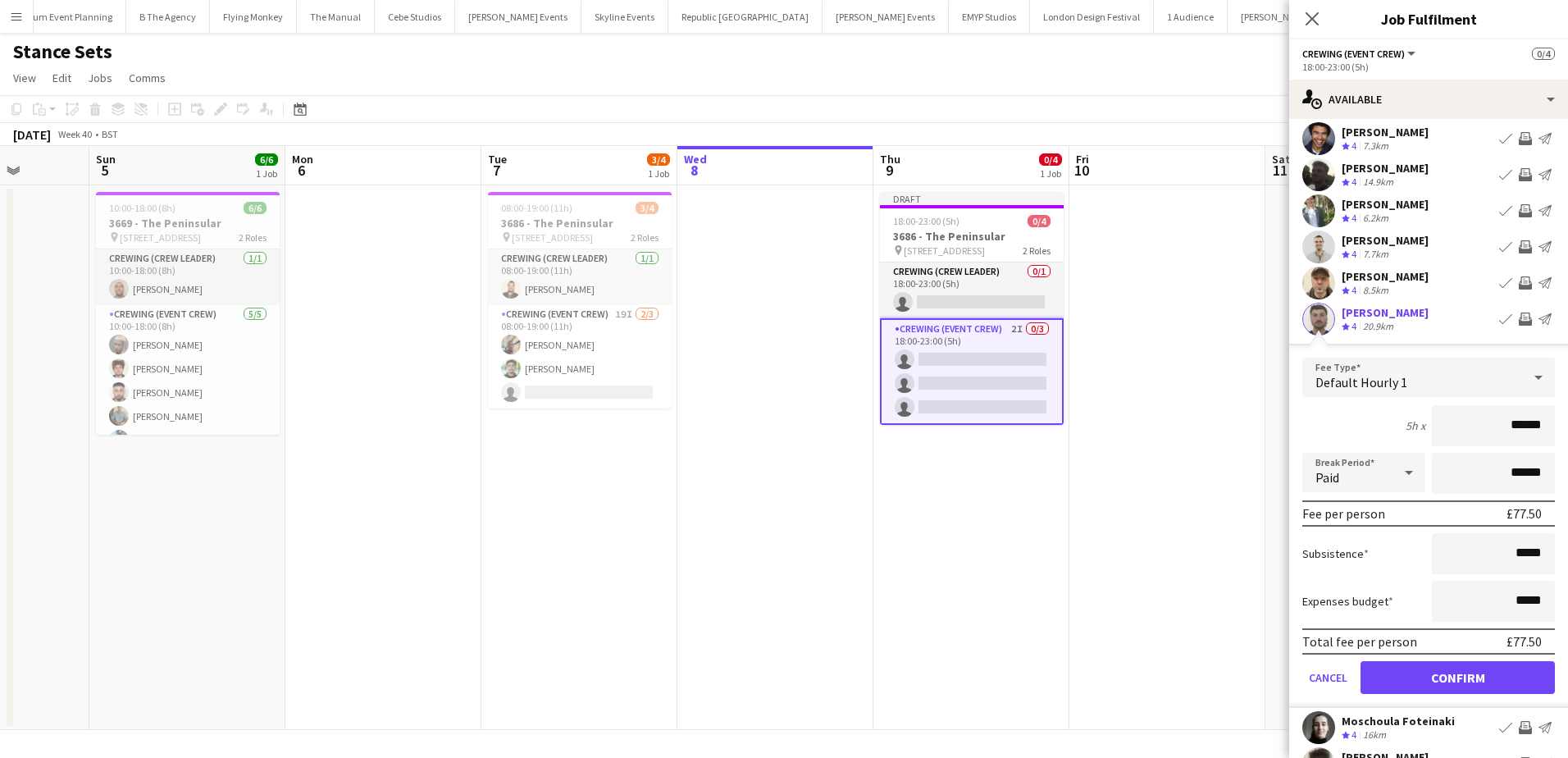
scroll to position [82, 0]
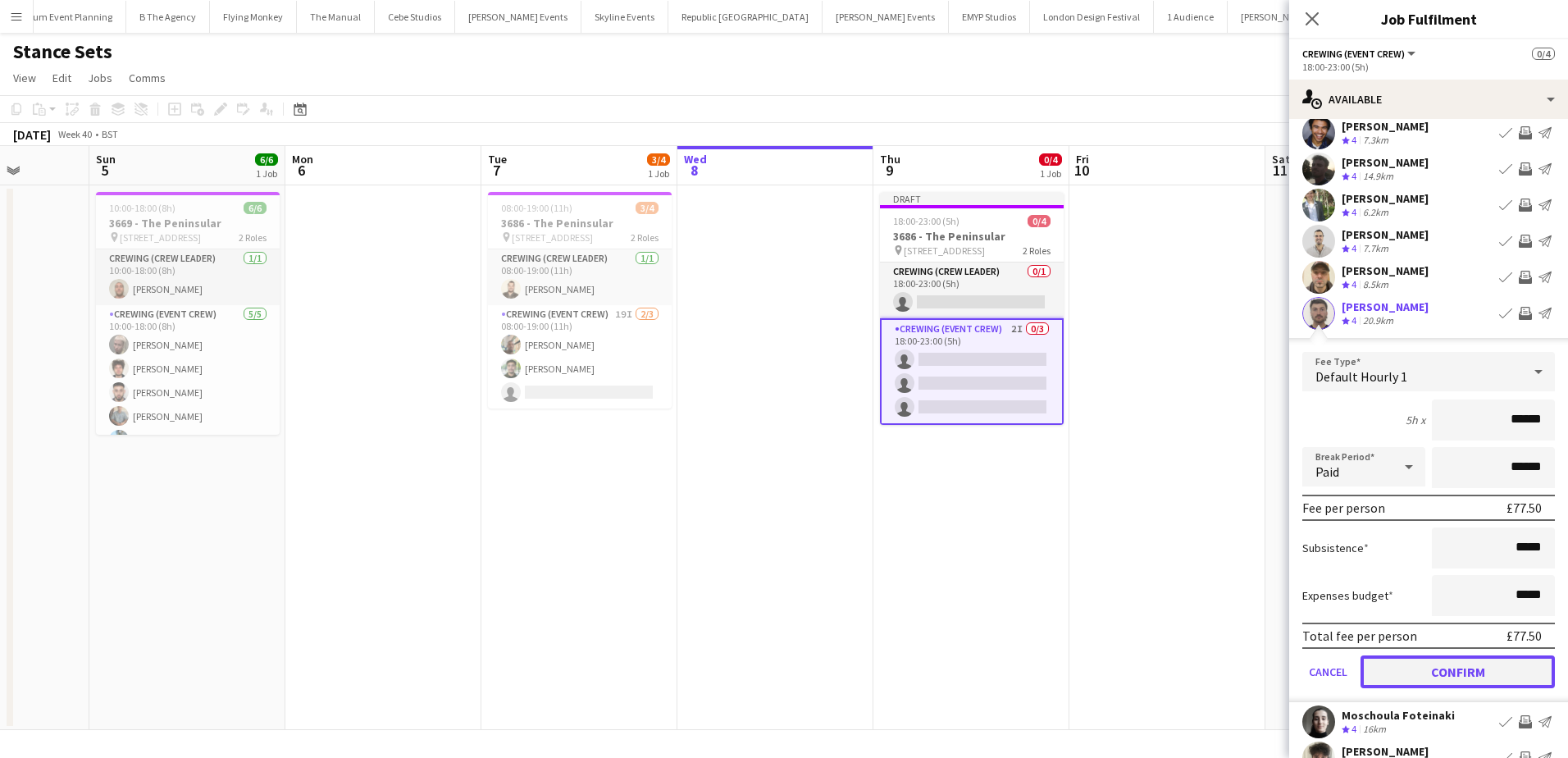
click at [1476, 666] on button "Confirm" at bounding box center [1457, 672] width 194 height 33
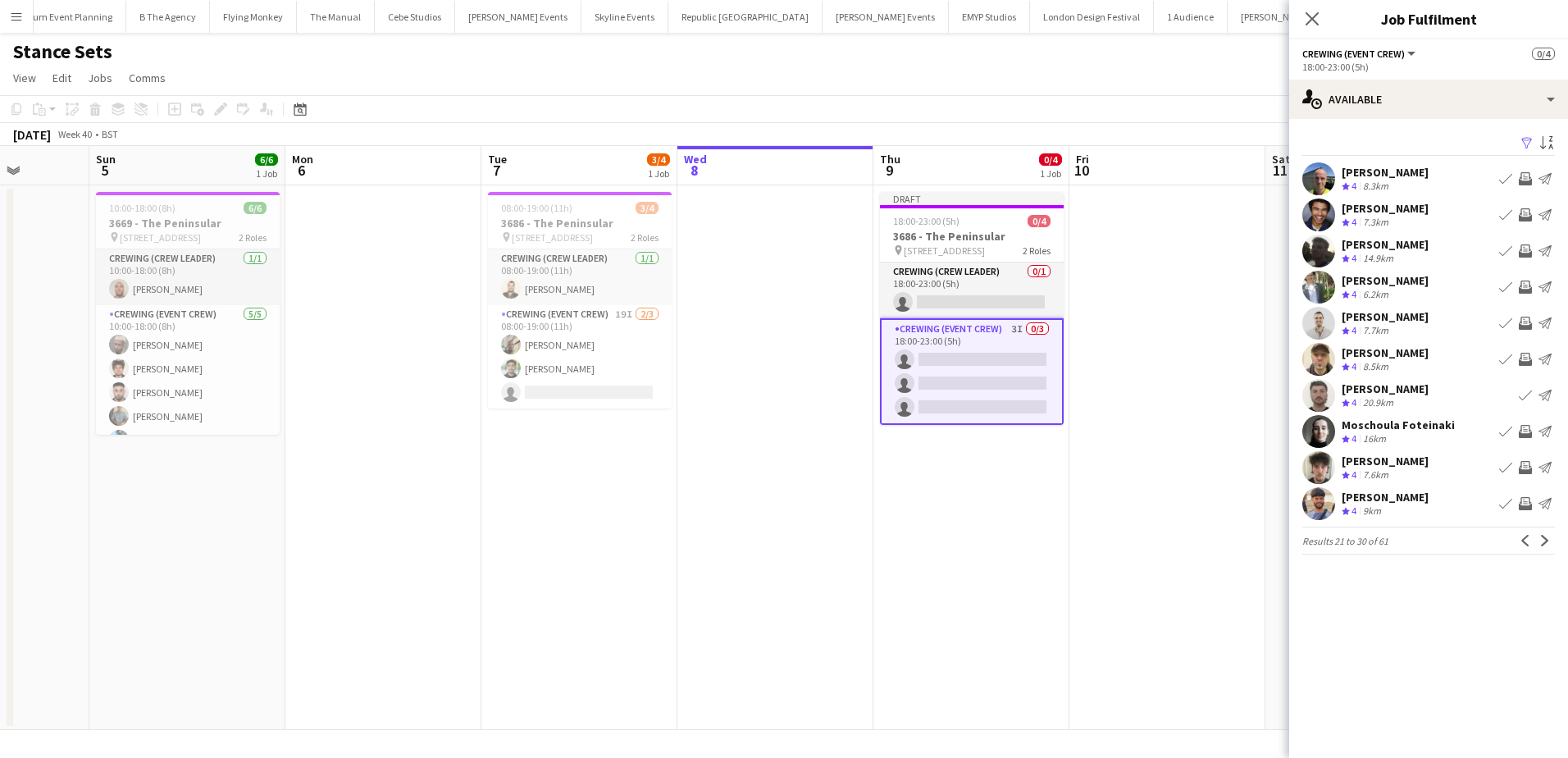
click at [1524, 254] on app-icon "Invite crew" at bounding box center [1525, 251] width 13 height 13
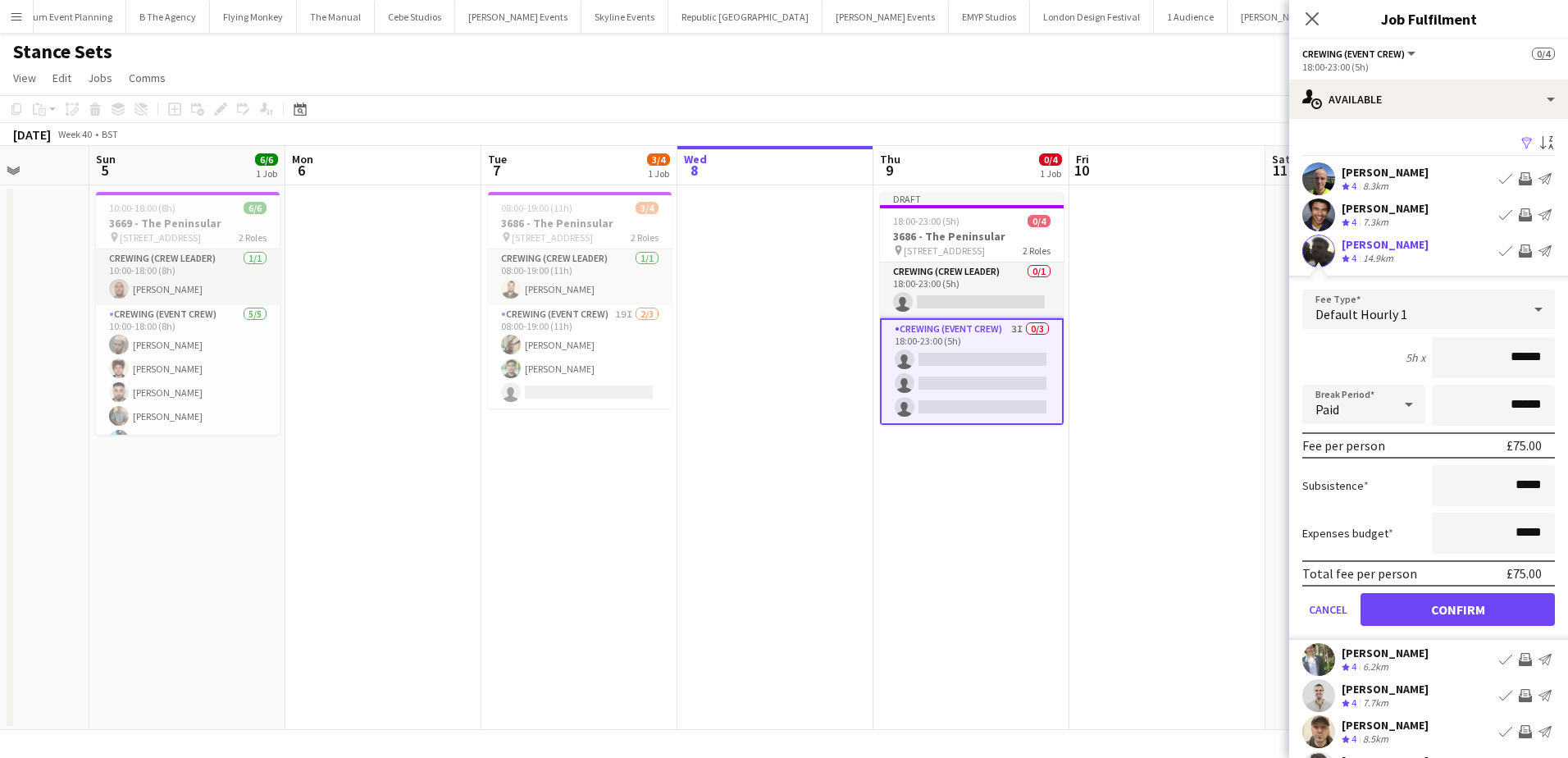
click at [1381, 252] on div "14.9km" at bounding box center [1378, 258] width 37 height 14
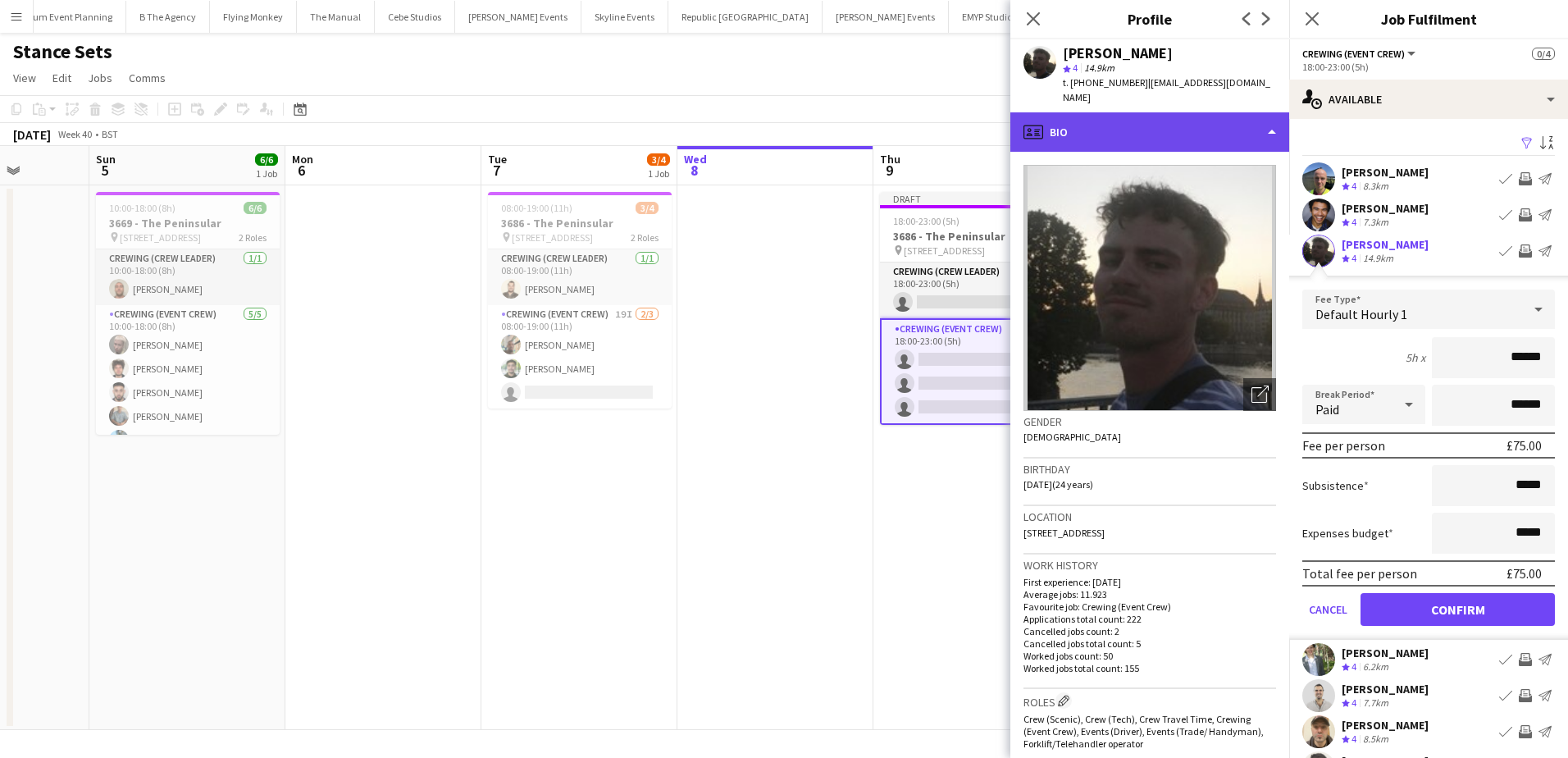
click at [1123, 112] on div "profile Bio" at bounding box center [1150, 131] width 279 height 39
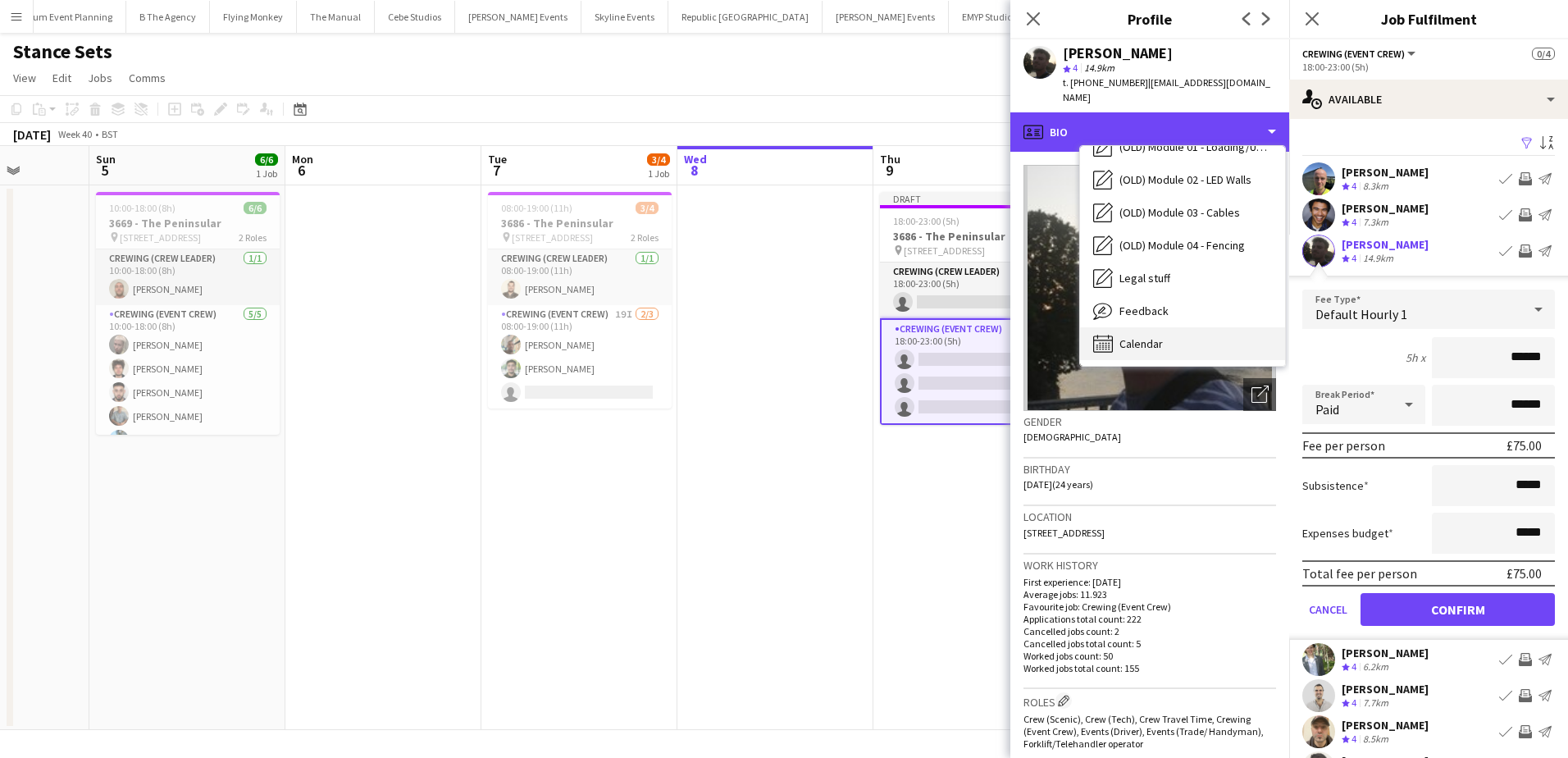
scroll to position [548, 0]
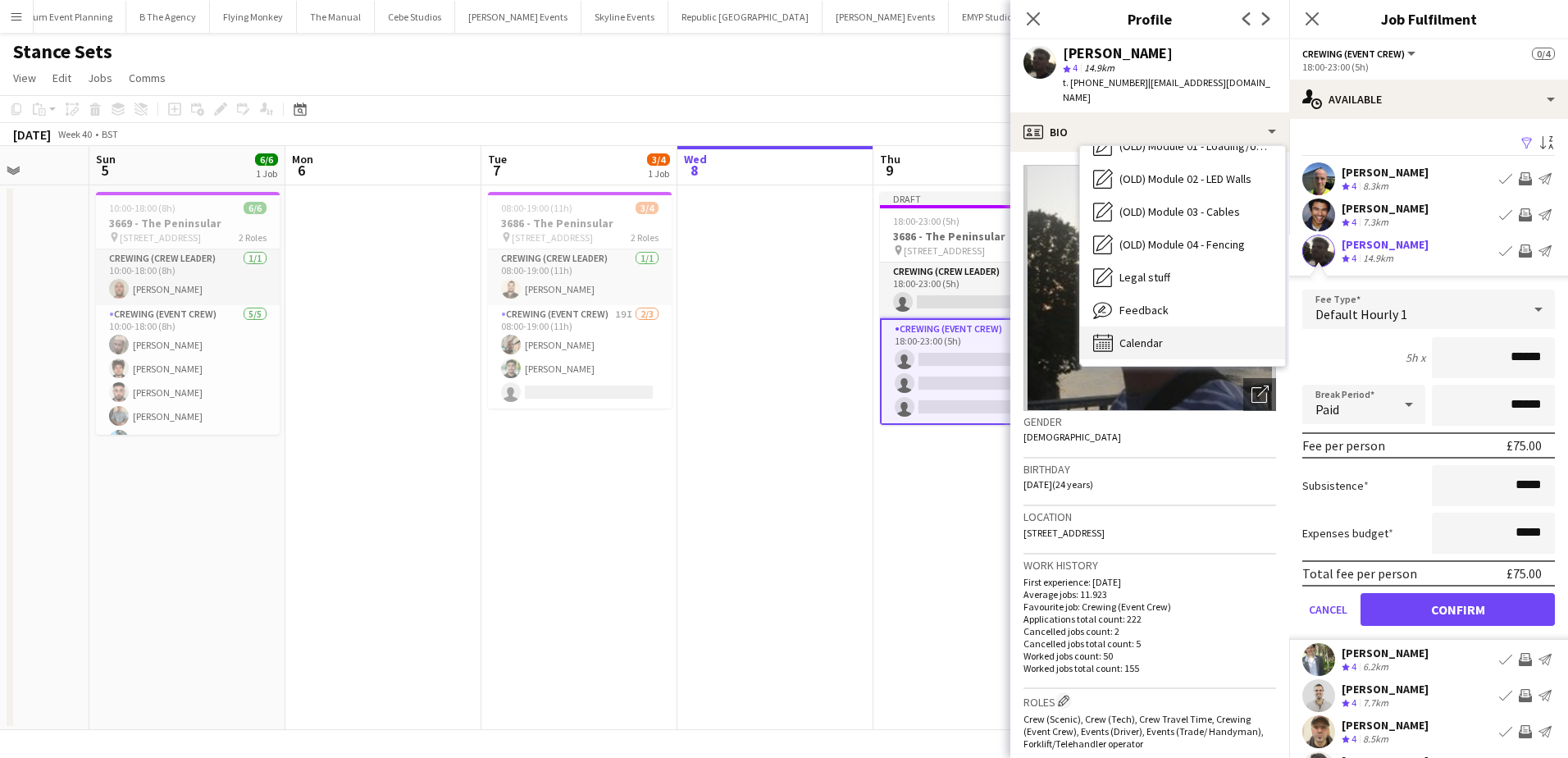
click at [1157, 335] on span "Calendar" at bounding box center [1141, 343] width 44 height 15
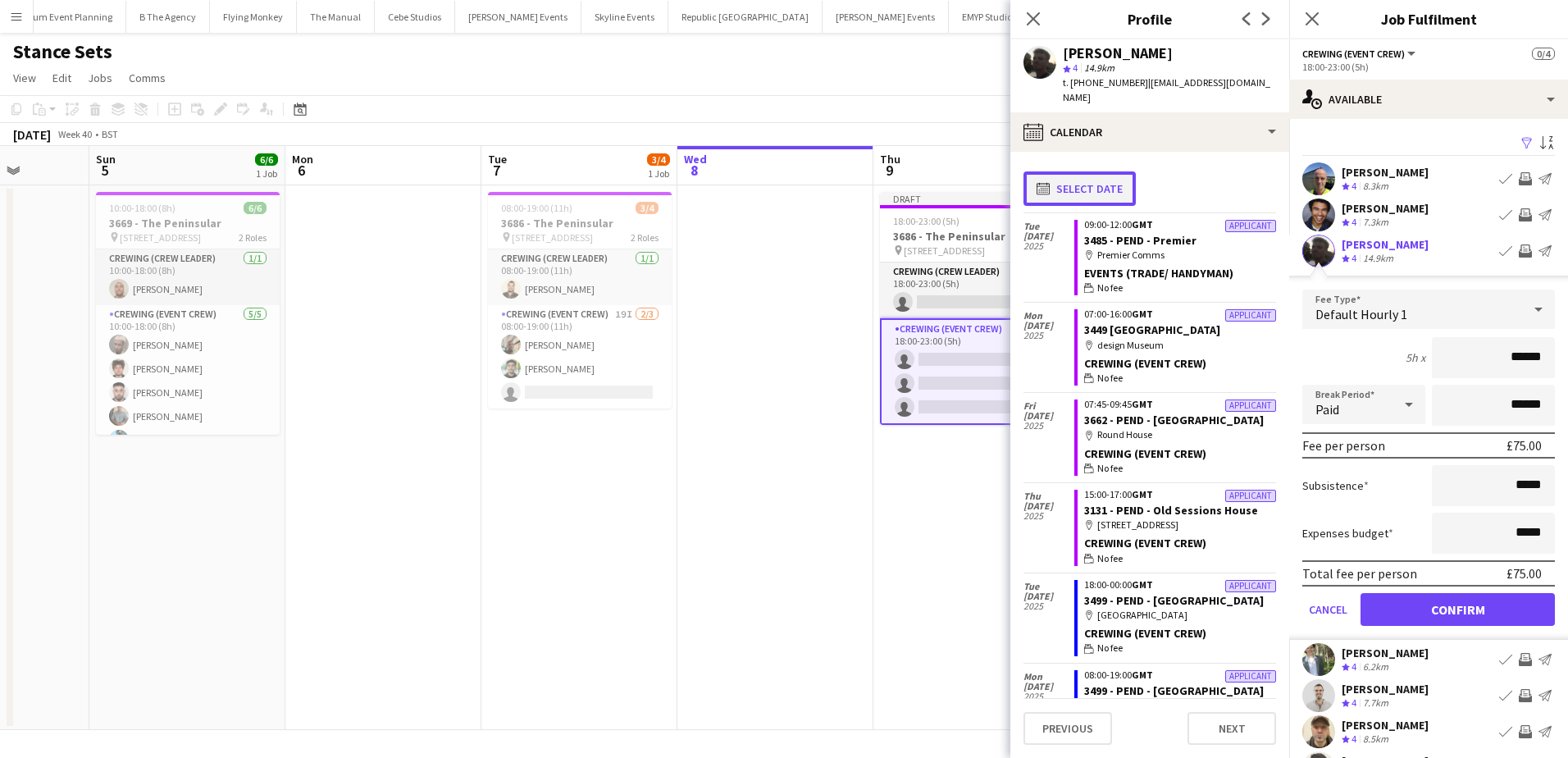
click at [1107, 178] on button "calendar-full Select date" at bounding box center [1079, 189] width 112 height 34
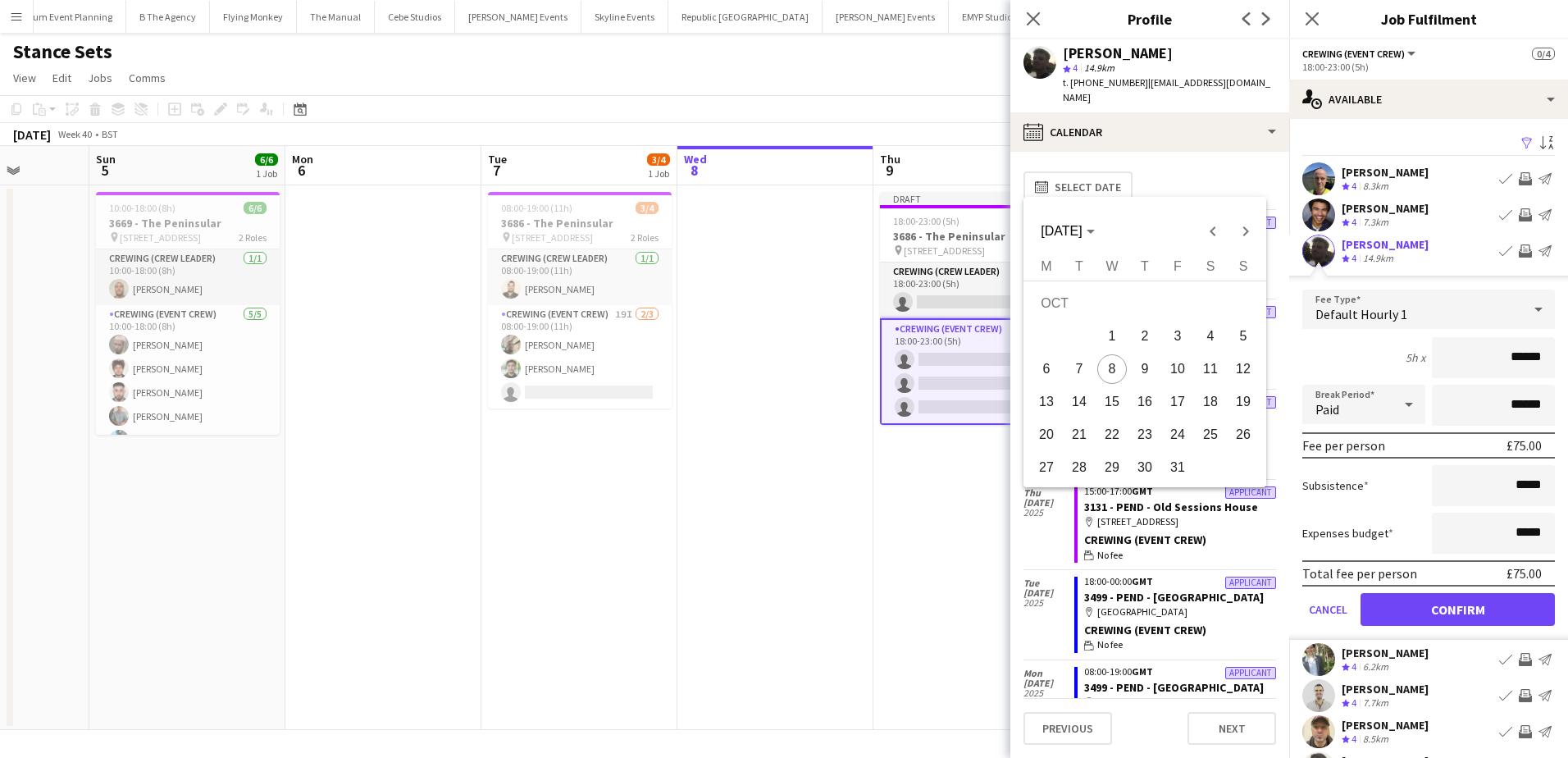
click at [1173, 374] on span "10" at bounding box center [1177, 369] width 30 height 30
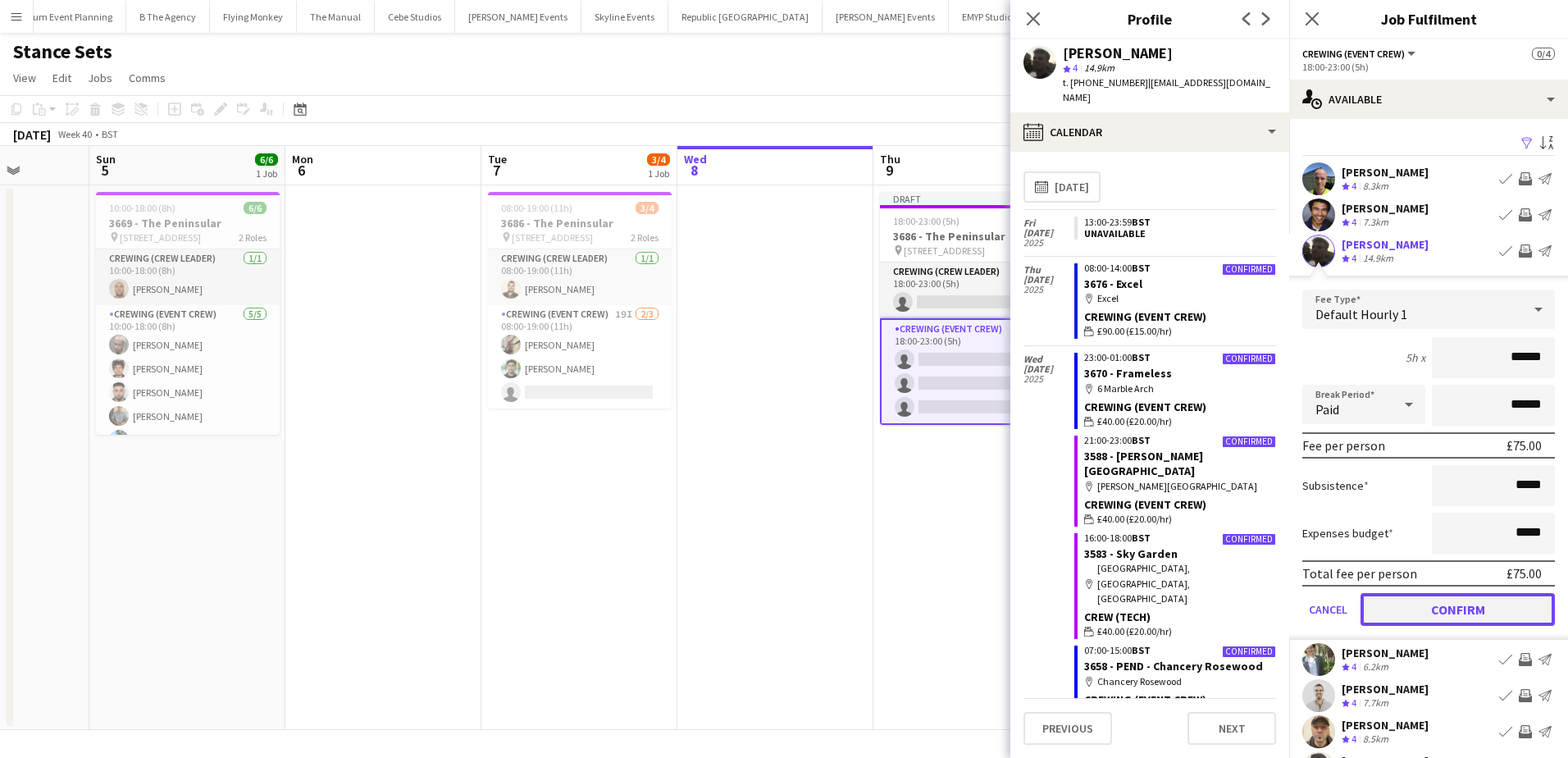
click at [1449, 610] on button "Confirm" at bounding box center [1457, 609] width 194 height 33
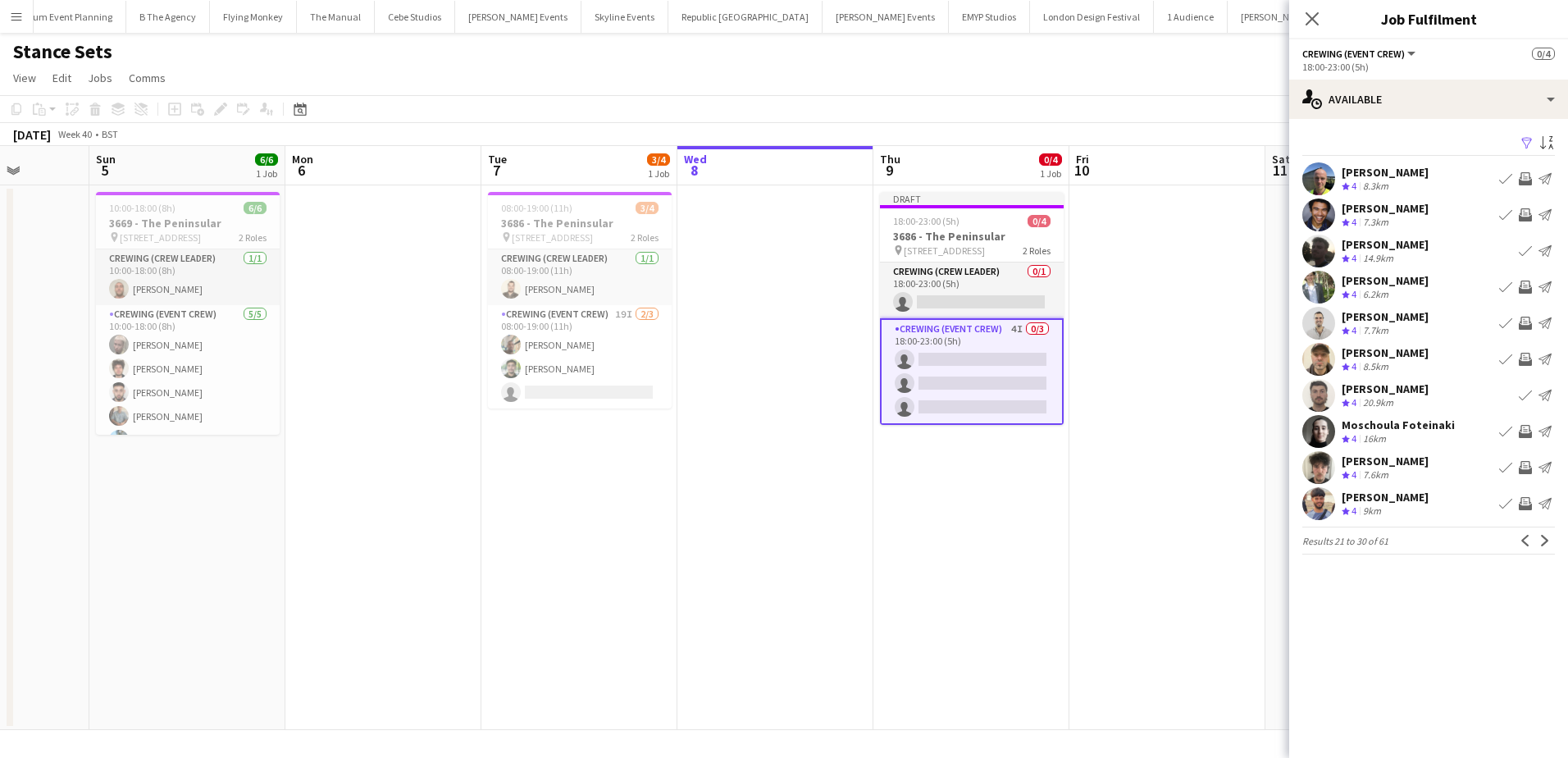
click at [1527, 362] on app-icon "Invite crew" at bounding box center [1525, 359] width 13 height 13
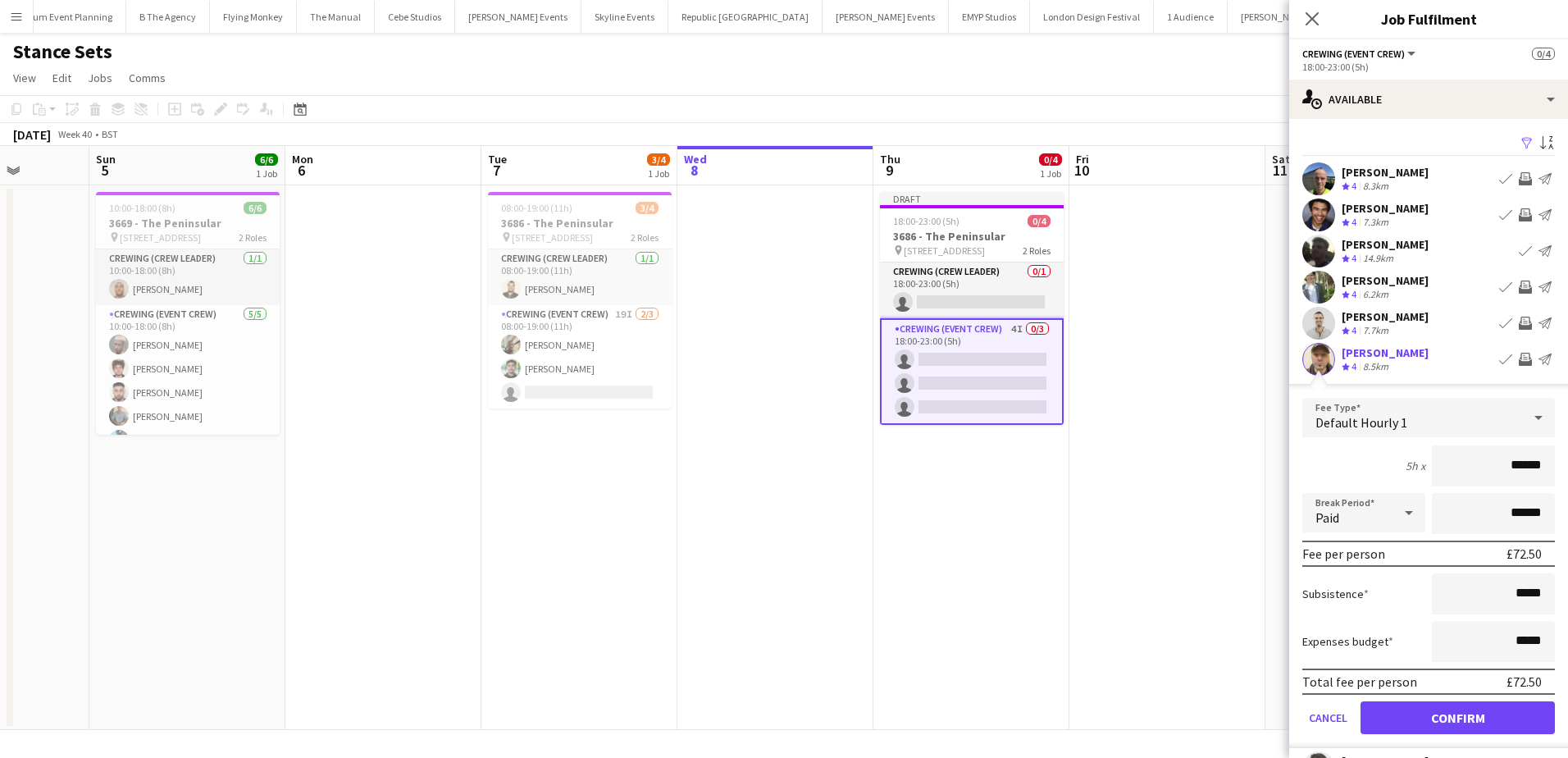
click at [1350, 349] on div "Daniel Ben-Haim" at bounding box center [1385, 353] width 87 height 15
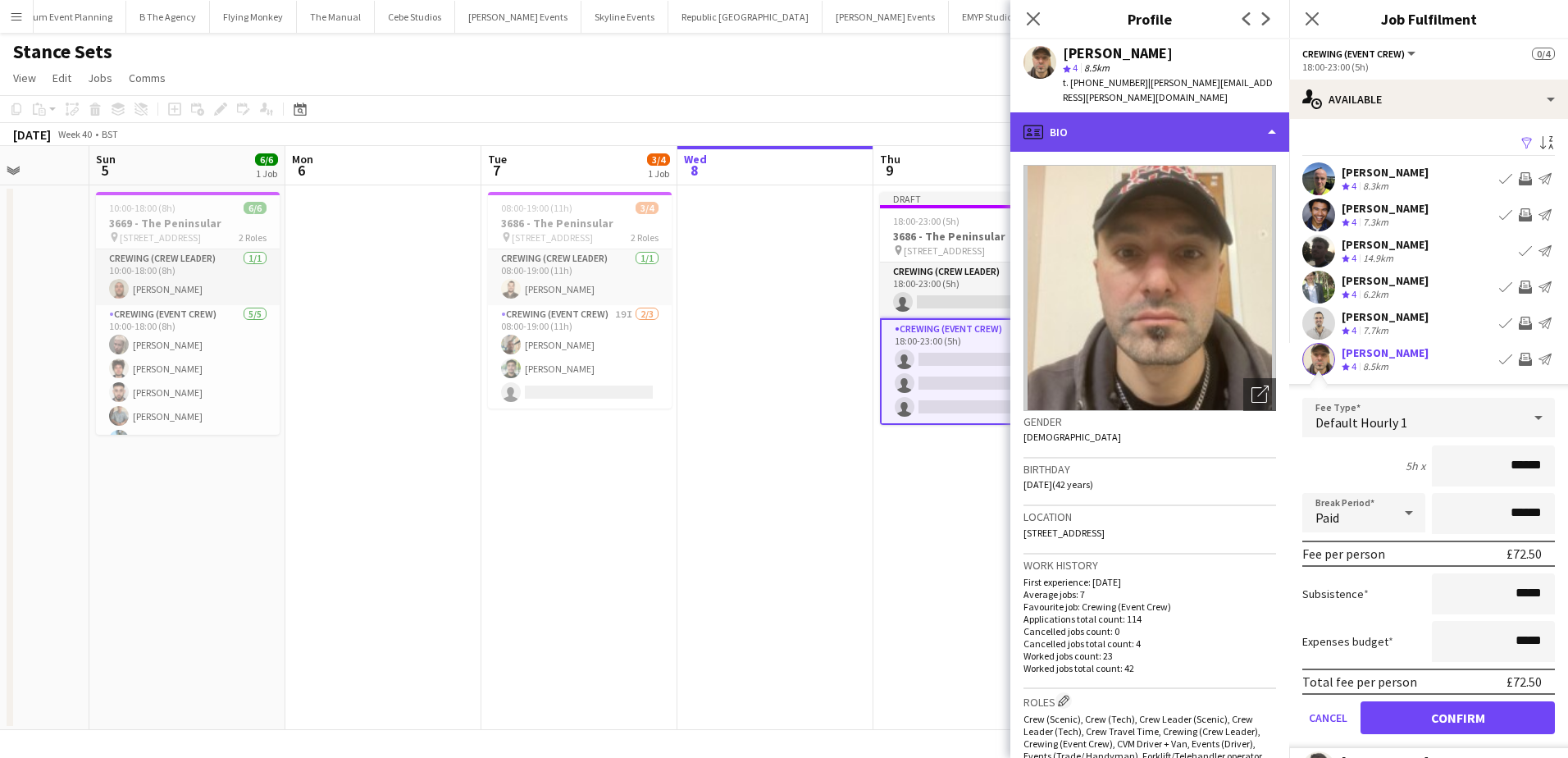
click at [1191, 121] on div "profile Bio" at bounding box center [1150, 131] width 279 height 39
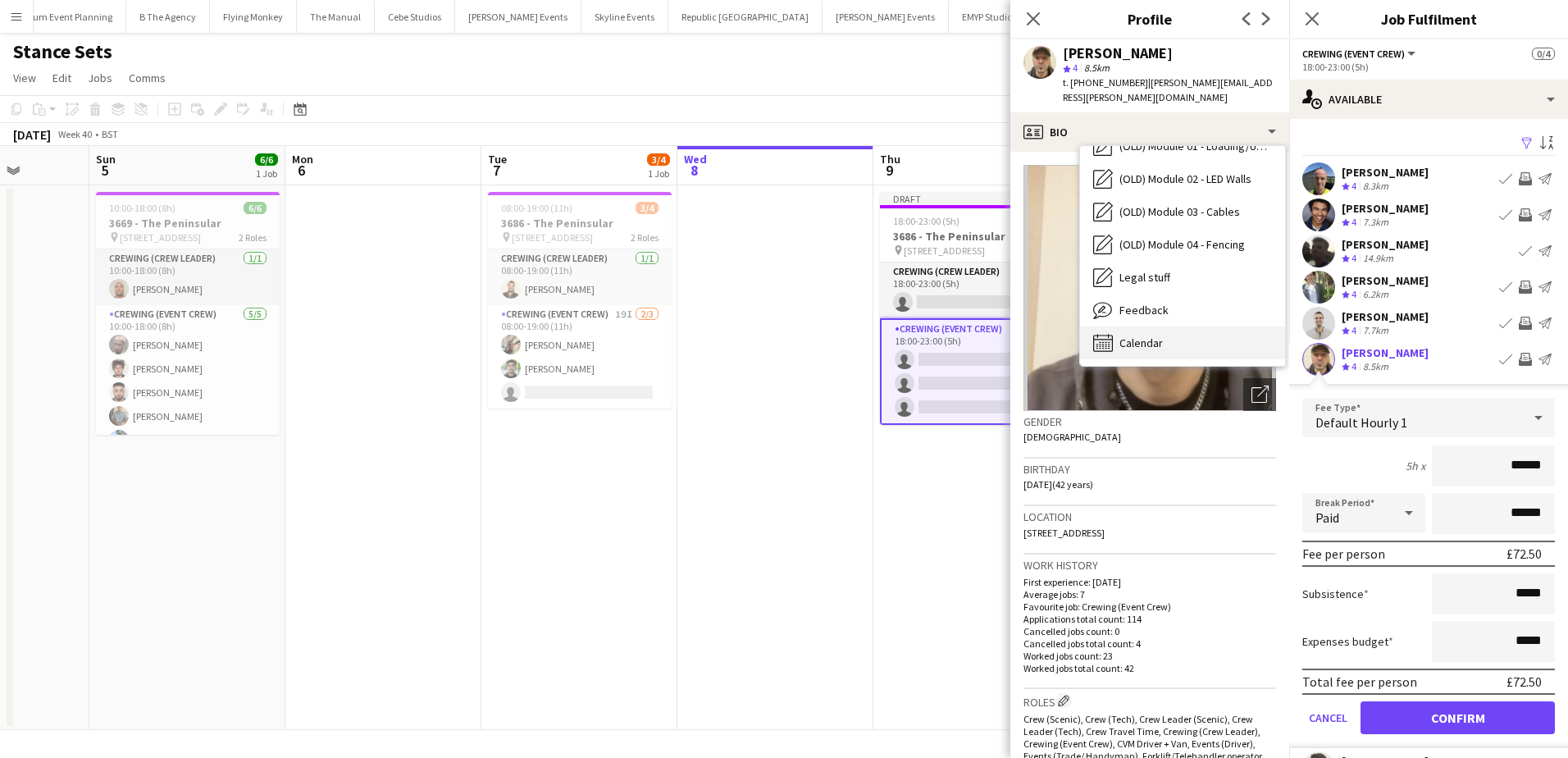
click at [1174, 326] on div "Calendar Calendar" at bounding box center [1182, 343] width 205 height 33
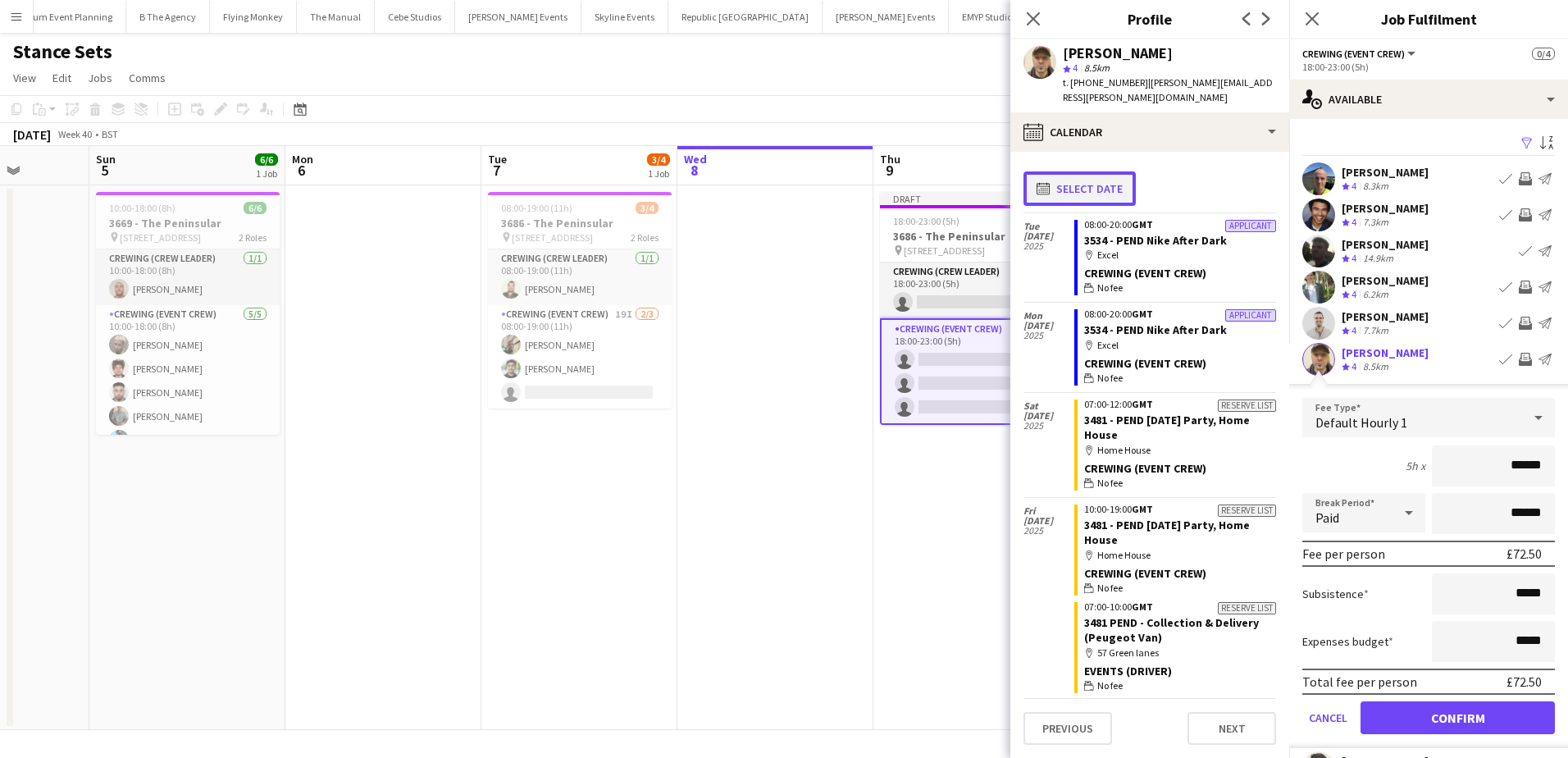
click at [1076, 174] on button "calendar-full Select date" at bounding box center [1079, 189] width 112 height 34
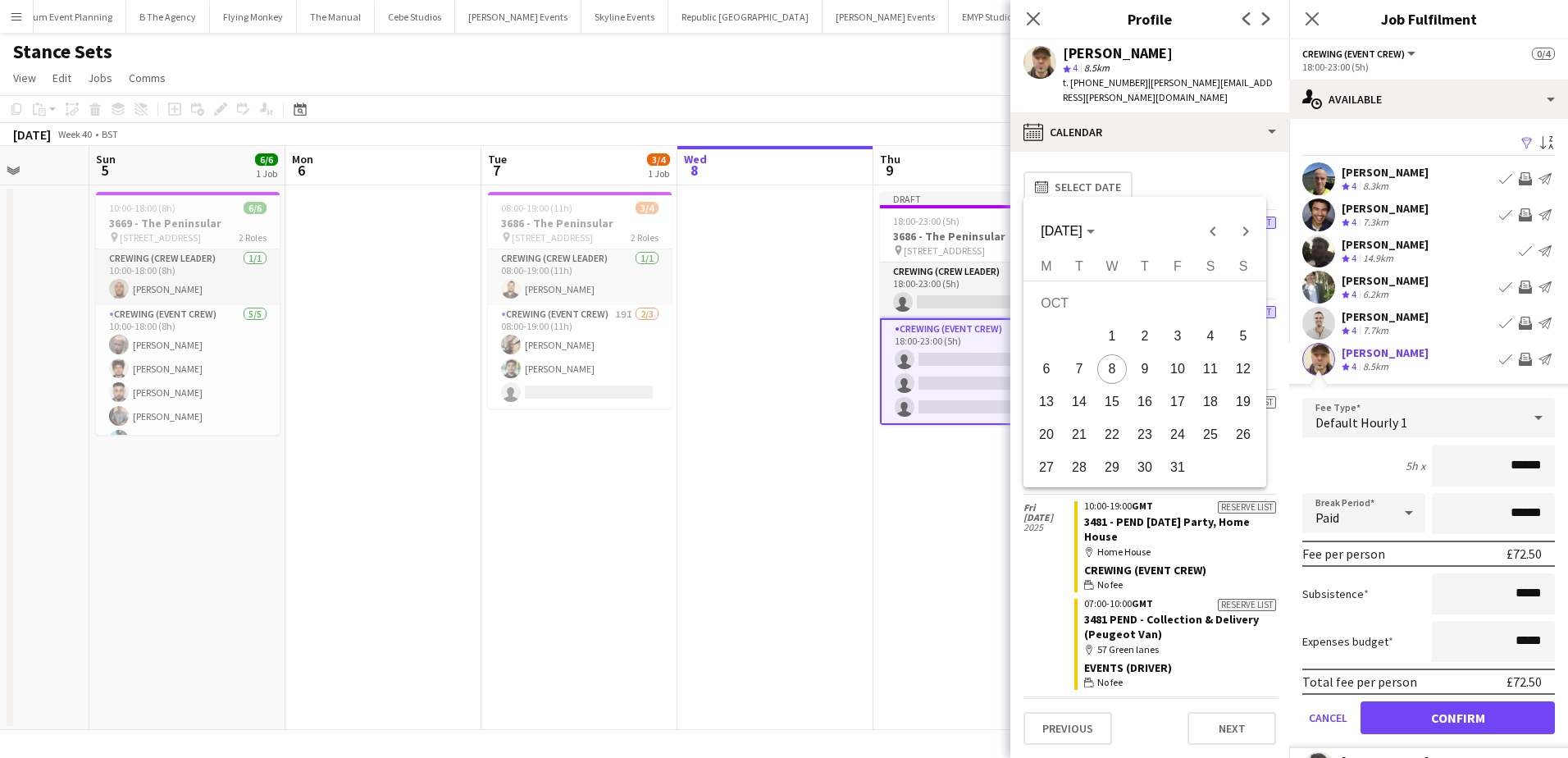
click at [1170, 370] on span "10" at bounding box center [1177, 369] width 30 height 30
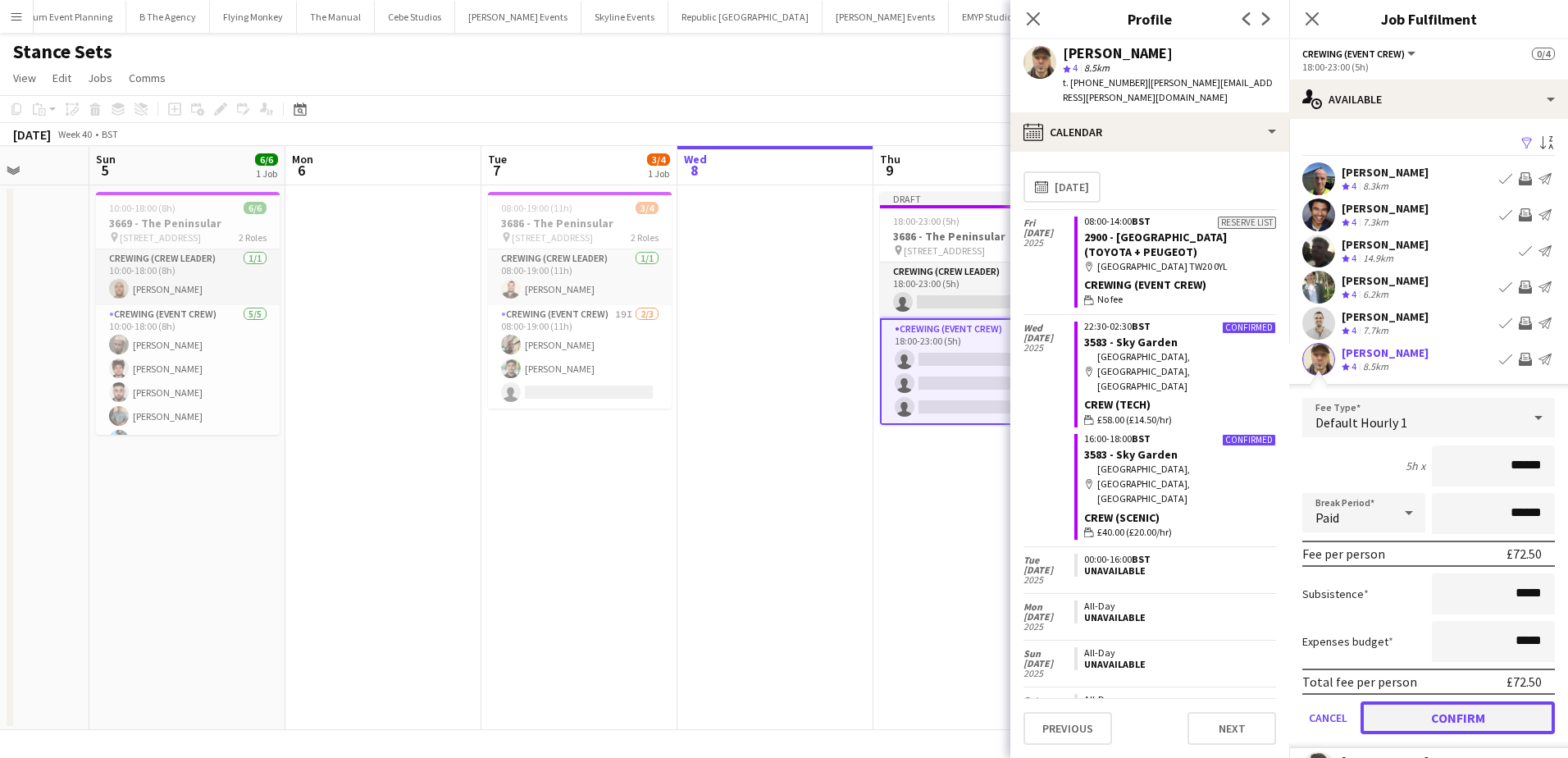
click at [1411, 715] on button "Confirm" at bounding box center [1457, 718] width 194 height 33
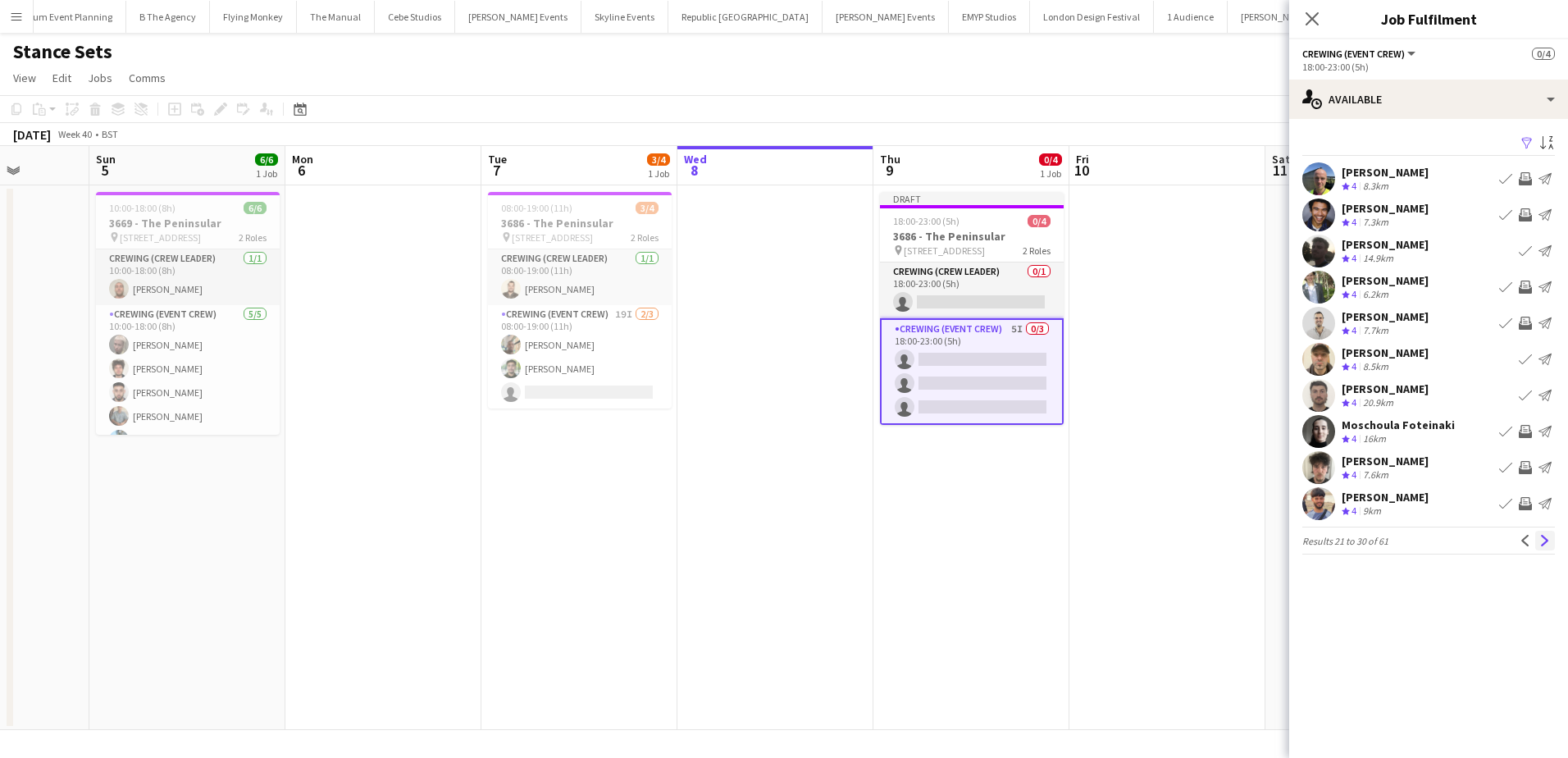
click at [1541, 541] on app-icon "Next" at bounding box center [1544, 540] width 12 height 12
click at [1526, 323] on app-icon "Invite crew" at bounding box center [1525, 323] width 13 height 13
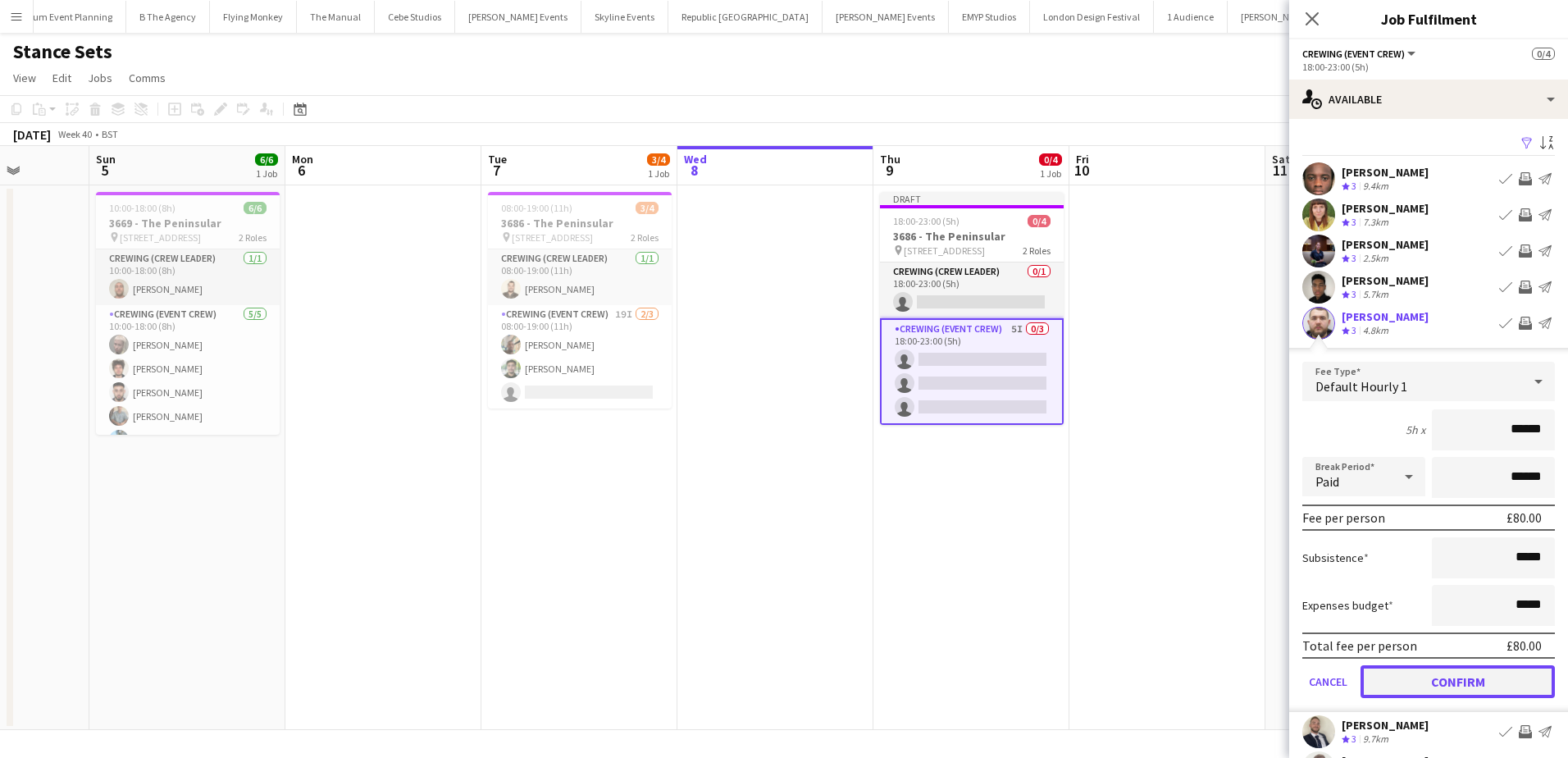
click at [1492, 675] on button "Confirm" at bounding box center [1457, 682] width 194 height 33
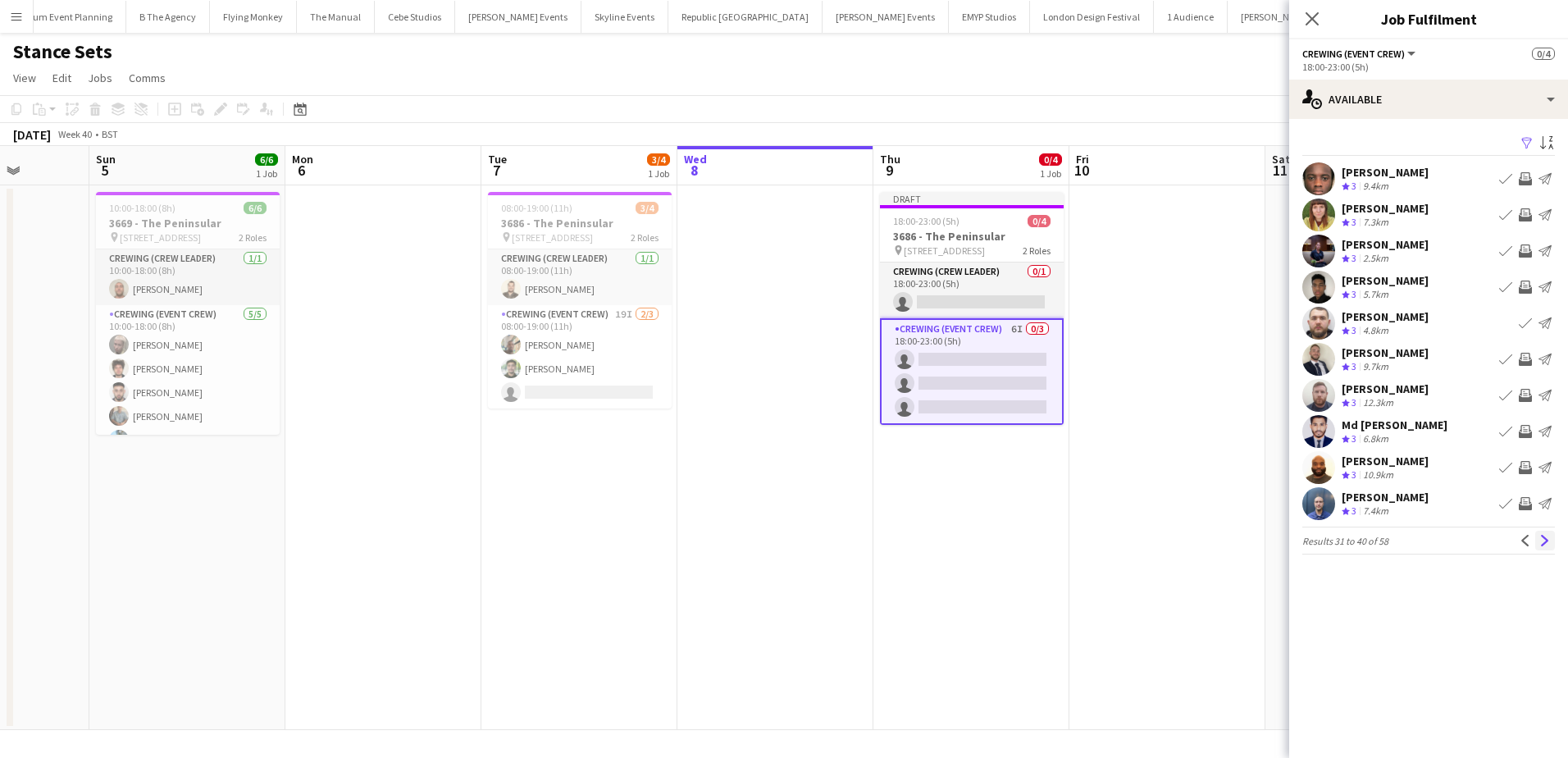
click at [1543, 543] on app-icon "Next" at bounding box center [1544, 540] width 12 height 12
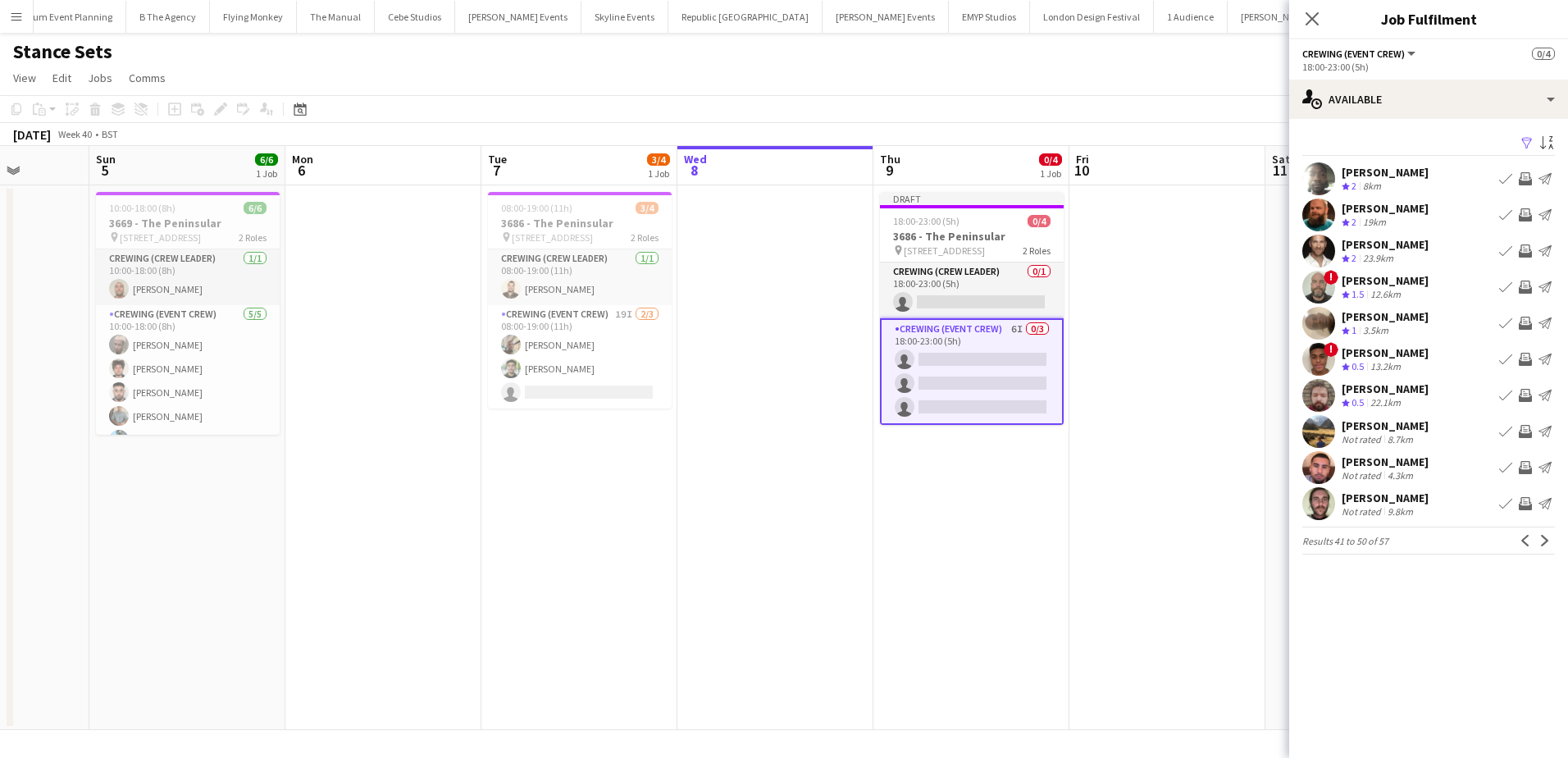
click at [1543, 543] on app-icon "Next" at bounding box center [1544, 540] width 12 height 12
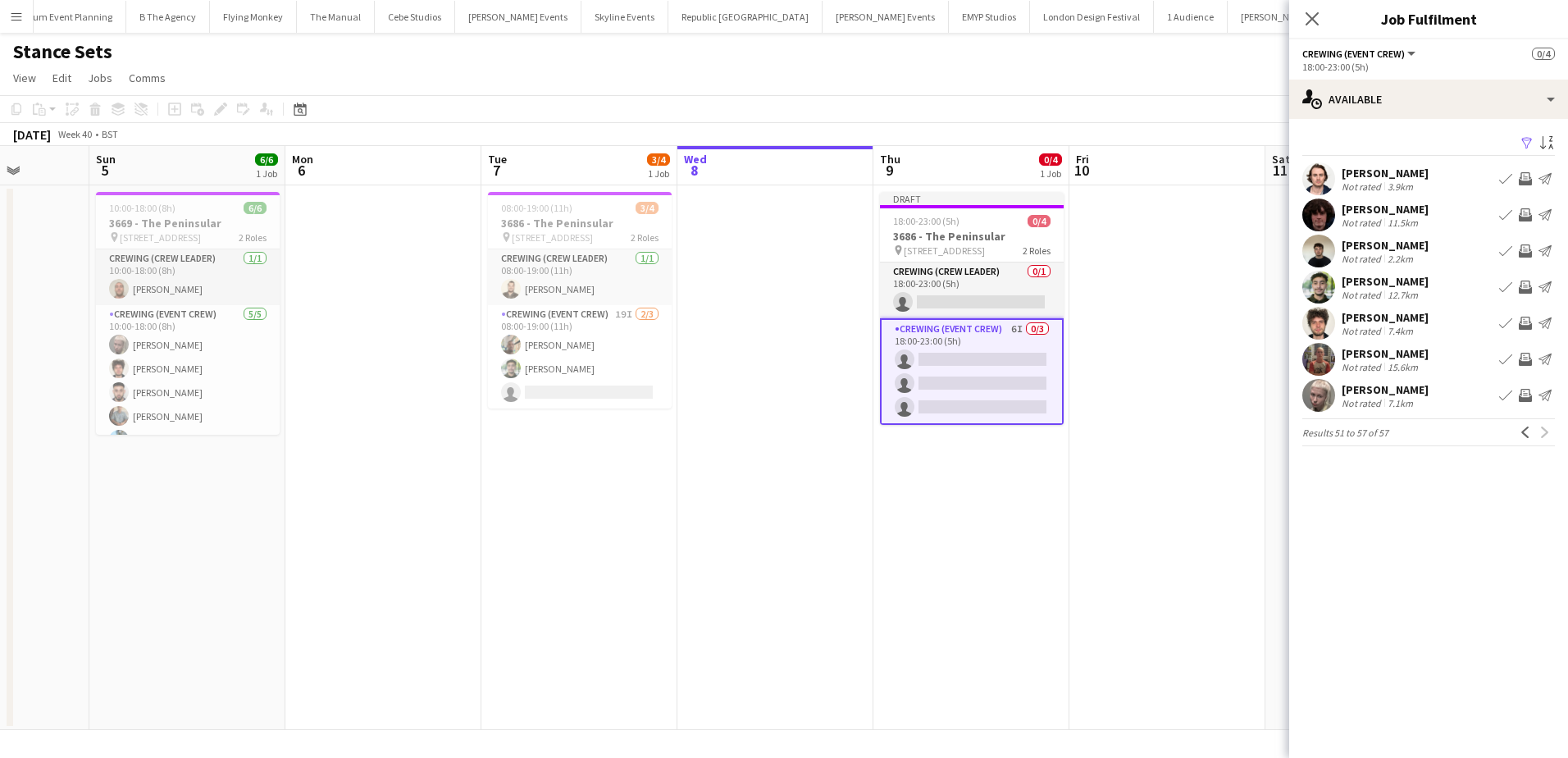
click at [1526, 402] on app-icon "Invite crew" at bounding box center [1525, 395] width 13 height 13
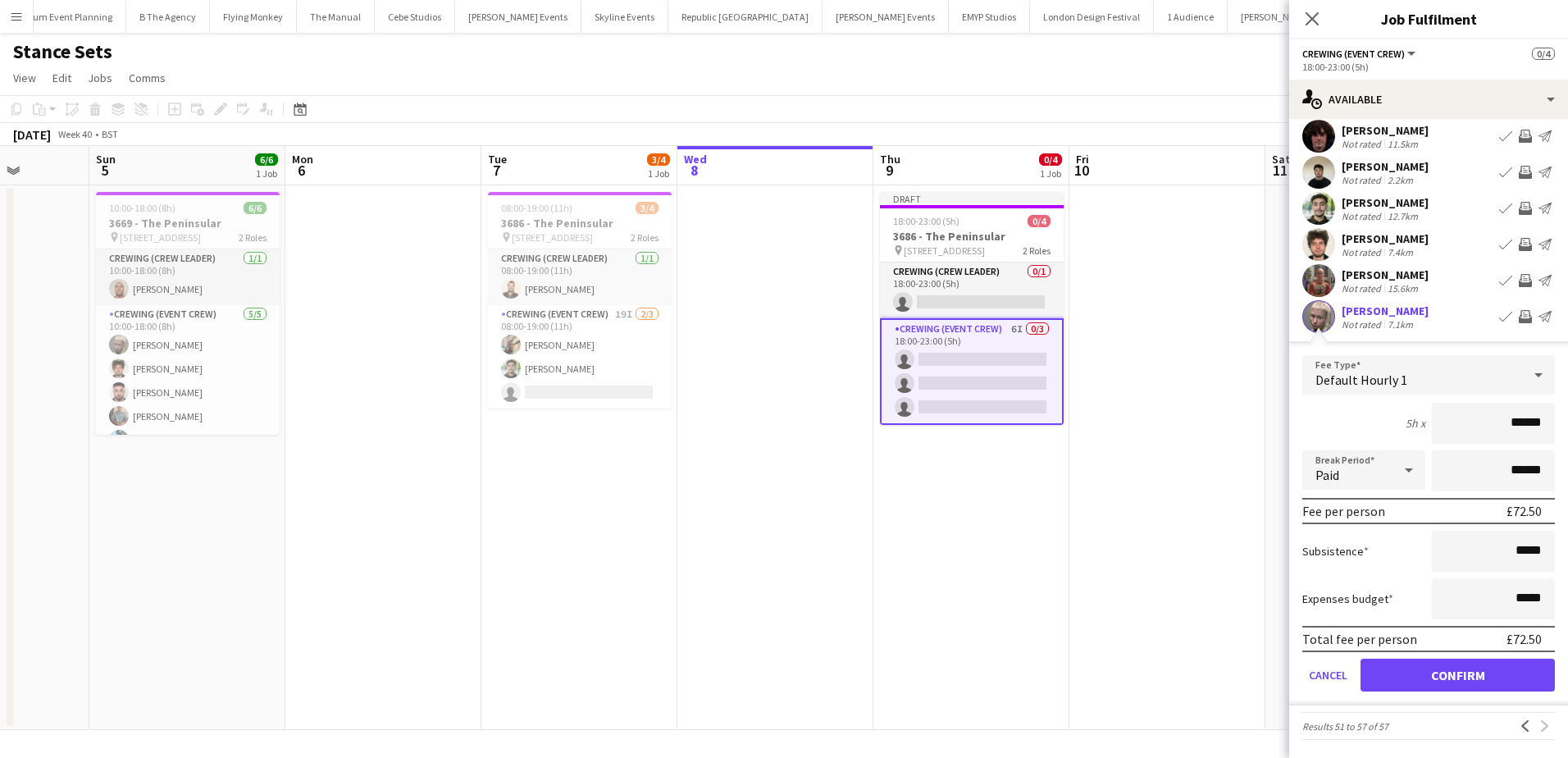
scroll to position [82, 0]
click at [1459, 682] on button "Confirm" at bounding box center [1457, 674] width 194 height 33
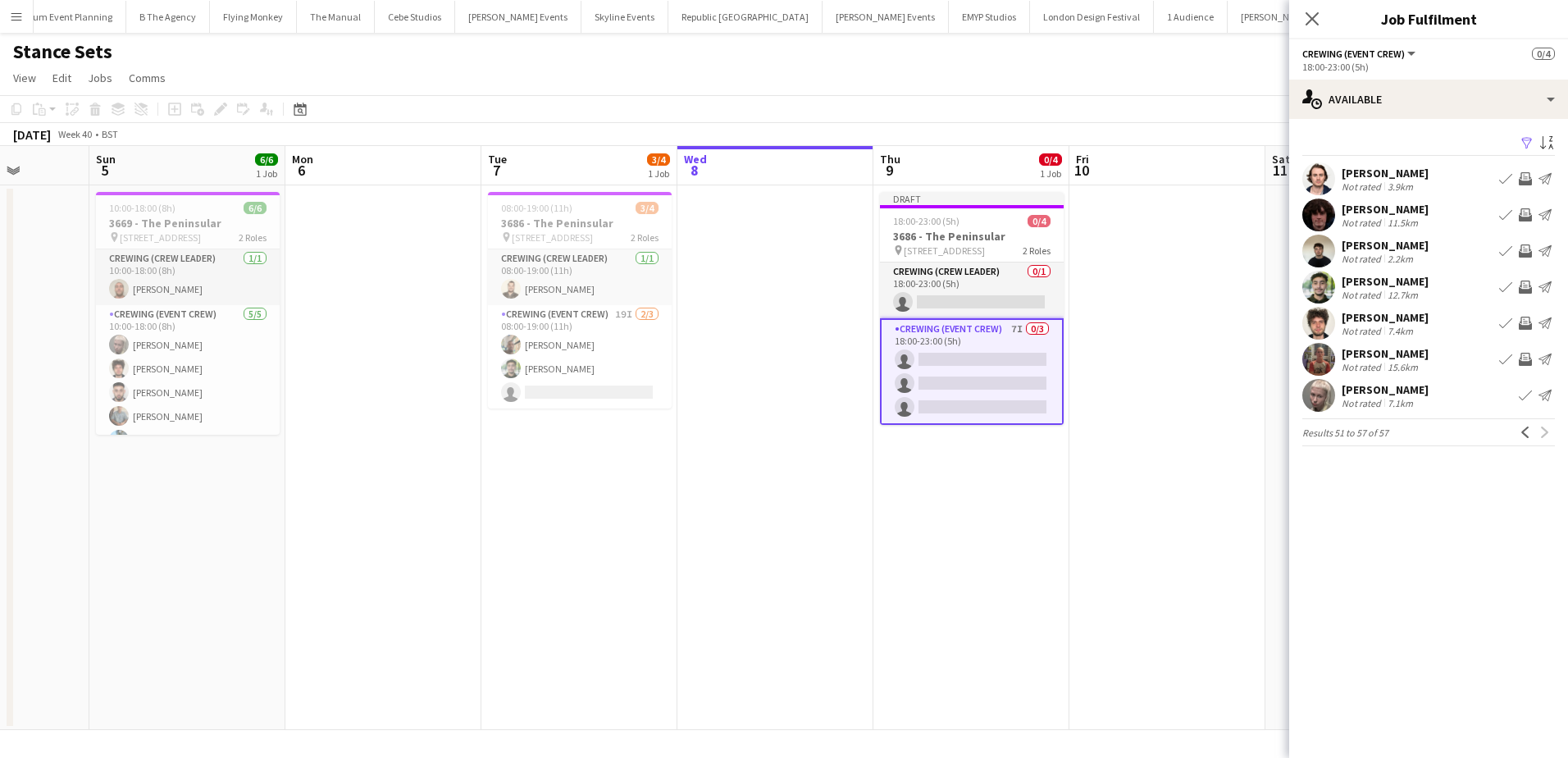
scroll to position [0, 0]
click at [1165, 271] on app-date-cell at bounding box center [1167, 457] width 196 height 545
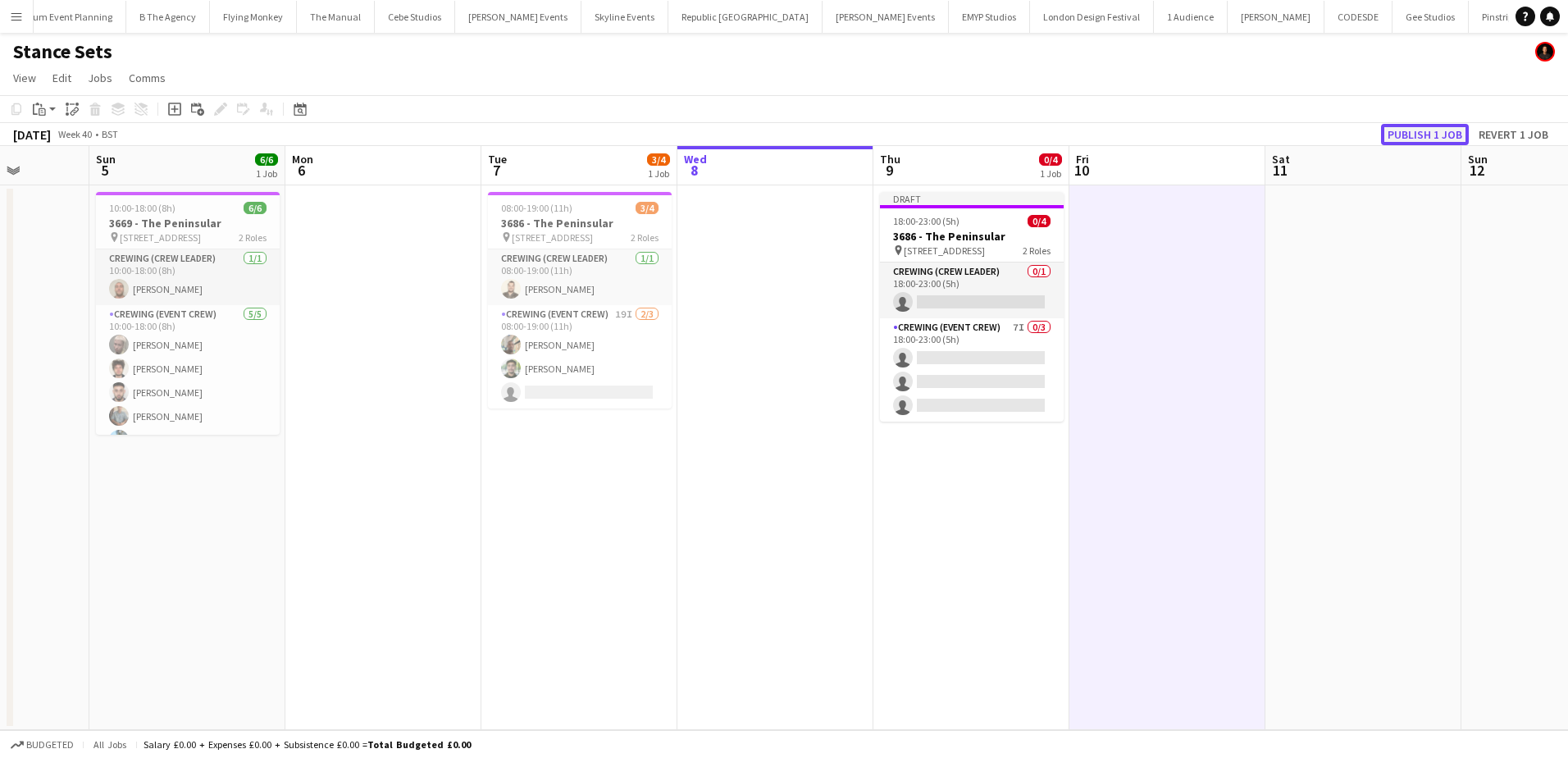
click at [1419, 139] on button "Publish 1 job" at bounding box center [1425, 135] width 88 height 22
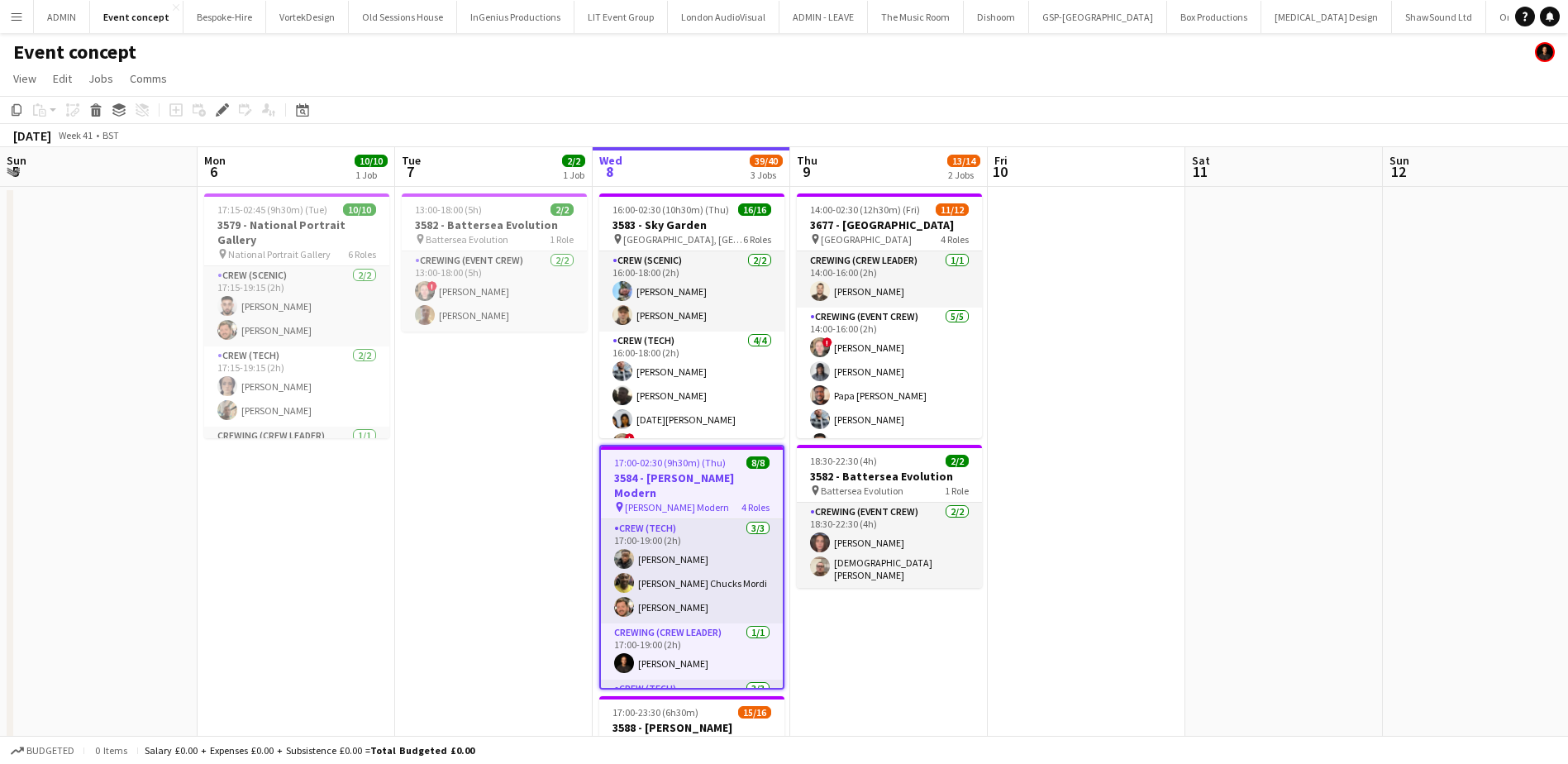
scroll to position [165, 0]
